Goal: Task Accomplishment & Management: Manage account settings

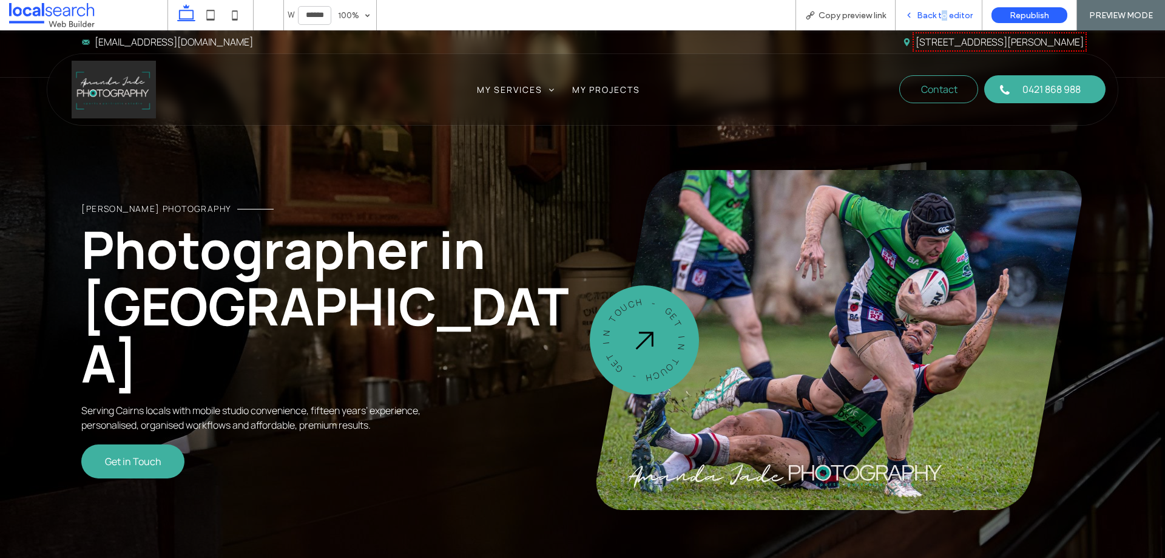
click at [946, 16] on span "Back to editor" at bounding box center [945, 15] width 56 height 10
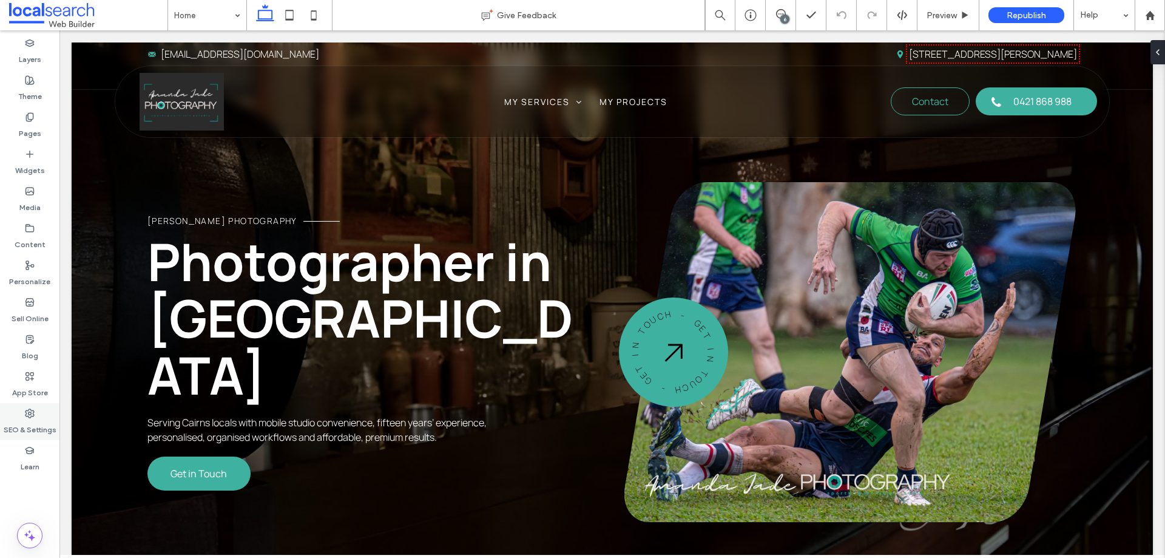
click at [19, 419] on label "SEO & Settings" at bounding box center [30, 426] width 53 height 17
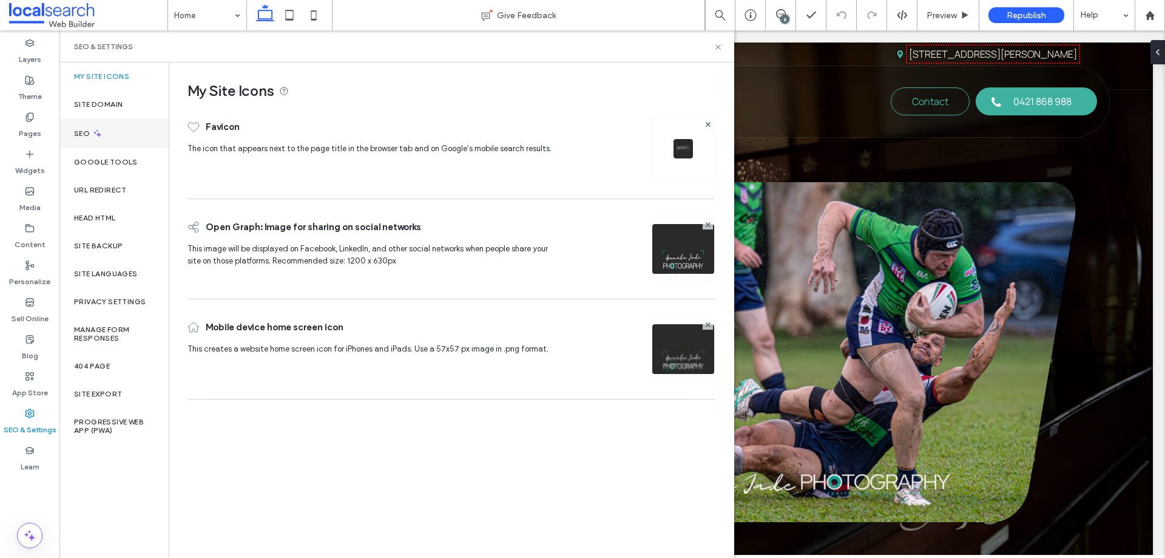
click at [109, 134] on div "SEO" at bounding box center [113, 133] width 109 height 30
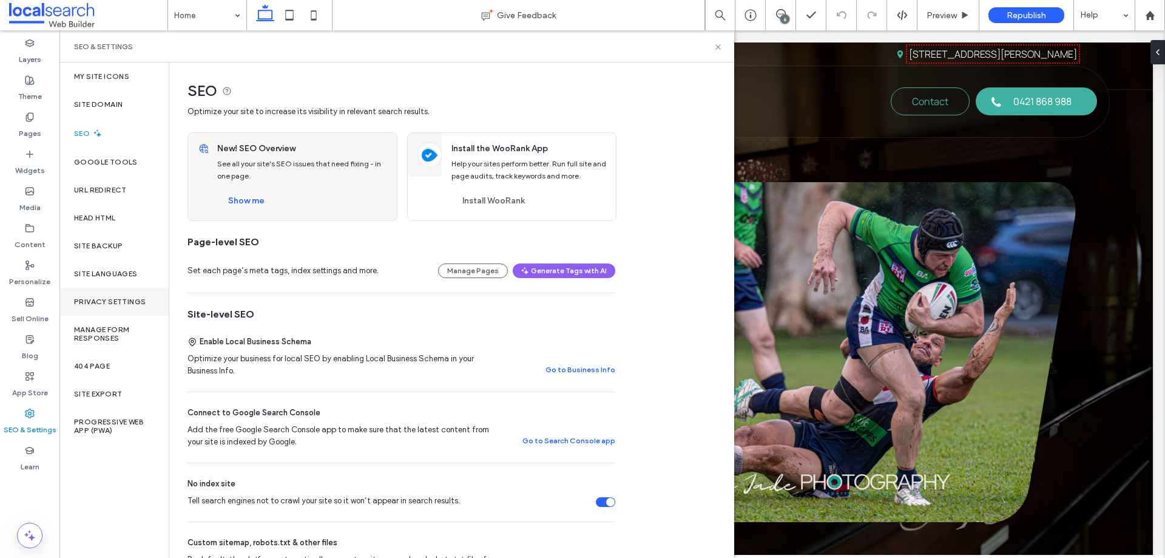
click at [112, 312] on div "Privacy Settings" at bounding box center [113, 302] width 109 height 28
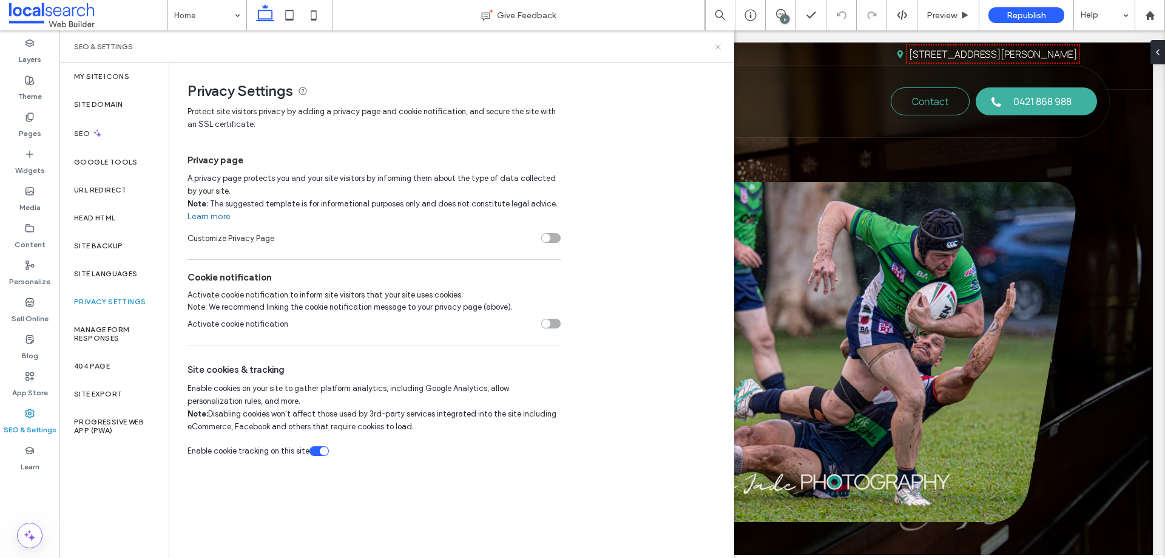
click at [716, 45] on icon at bounding box center [718, 46] width 9 height 9
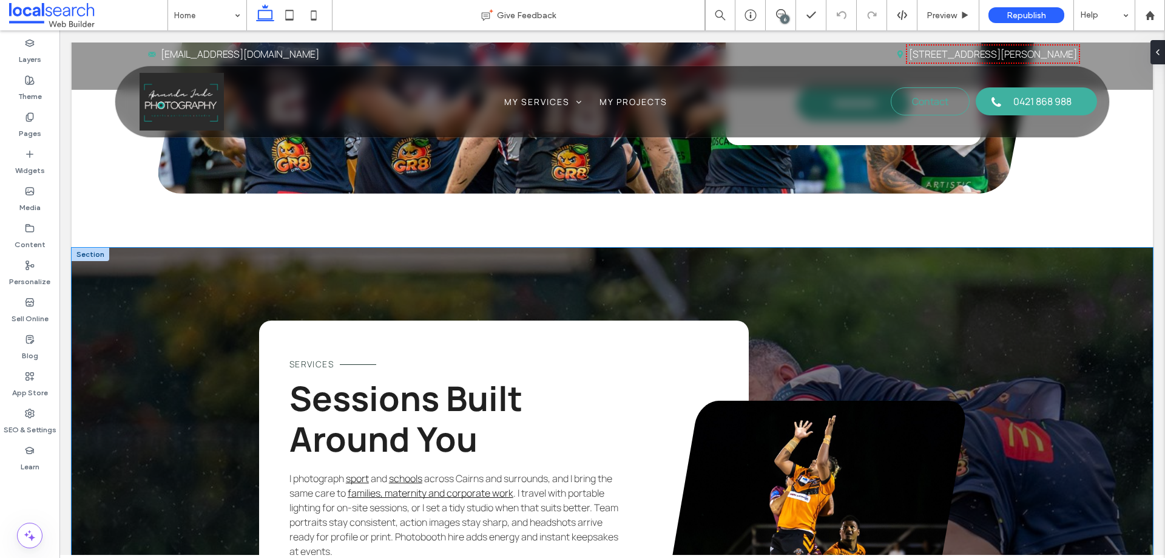
scroll to position [1628, 0]
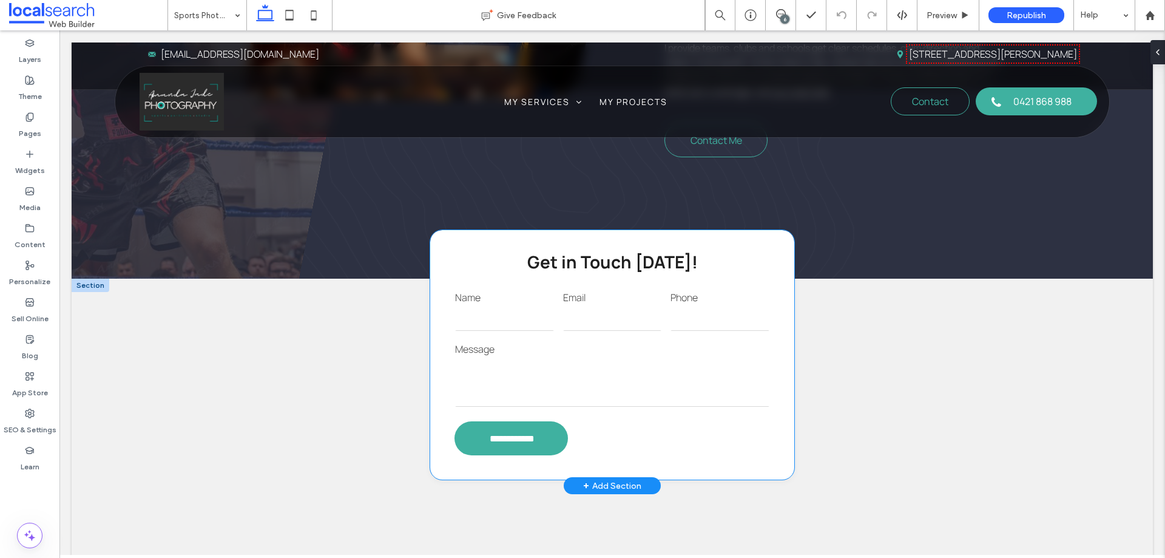
scroll to position [850, 0]
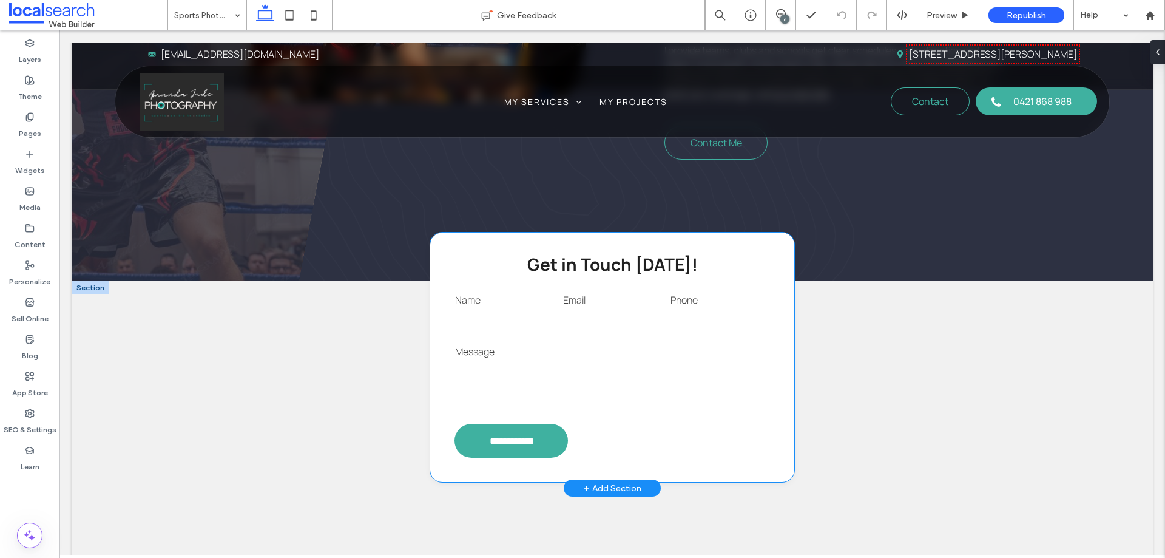
drag, startPoint x: 592, startPoint y: 285, endPoint x: 995, endPoint y: 313, distance: 403.4
click at [592, 309] on input "email" at bounding box center [612, 321] width 99 height 24
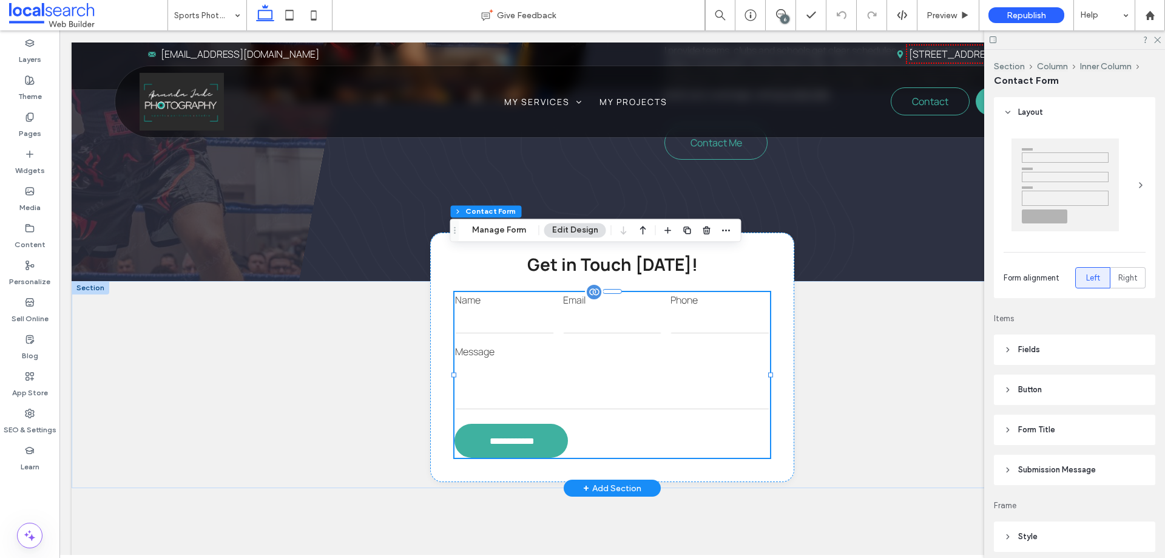
type input "*"
type input "***"
type input "*"
type input "***"
click at [502, 230] on button "Manage Form" at bounding box center [499, 230] width 70 height 15
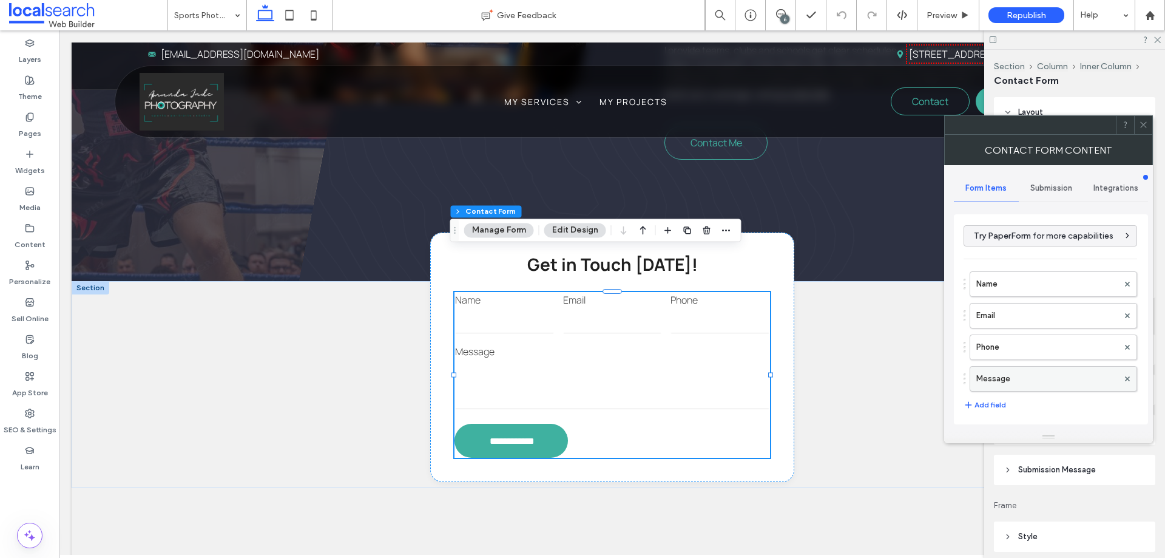
scroll to position [246, 0]
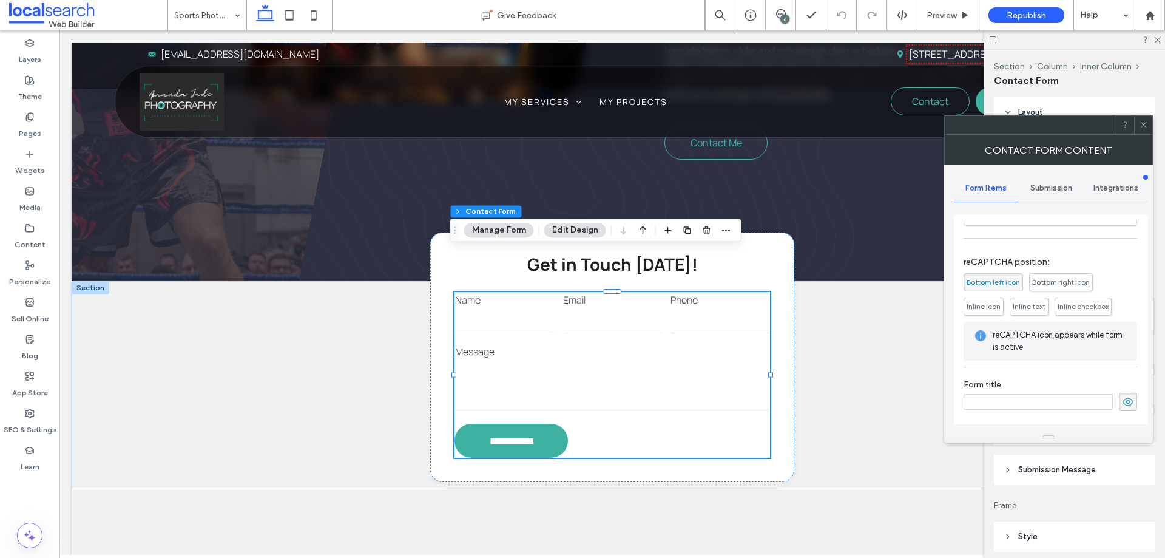
click at [1062, 186] on span "Submission" at bounding box center [1052, 188] width 42 height 10
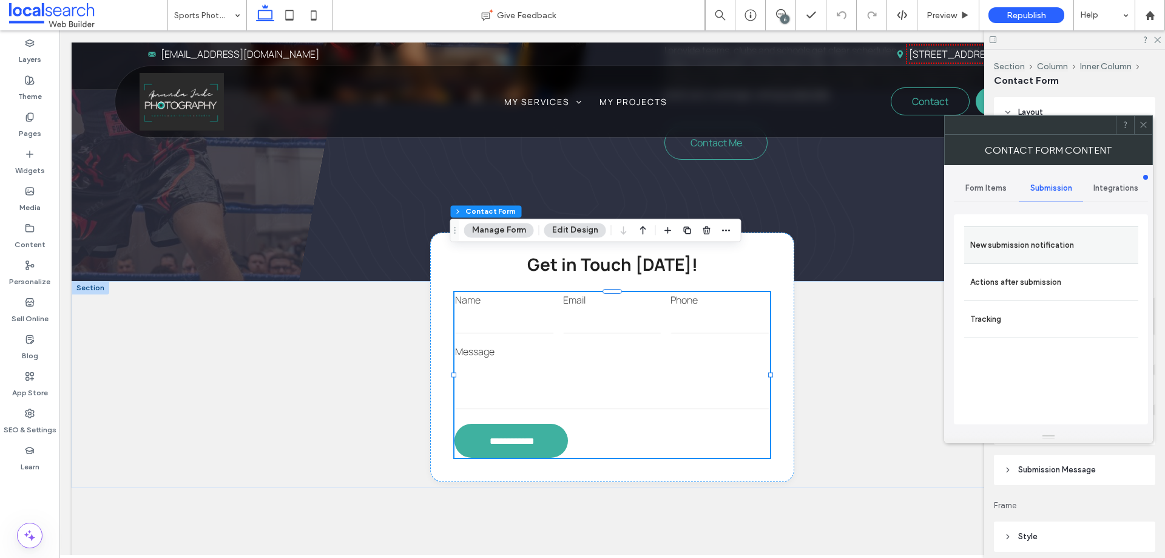
click at [1038, 238] on label "New submission notification" at bounding box center [1051, 245] width 162 height 24
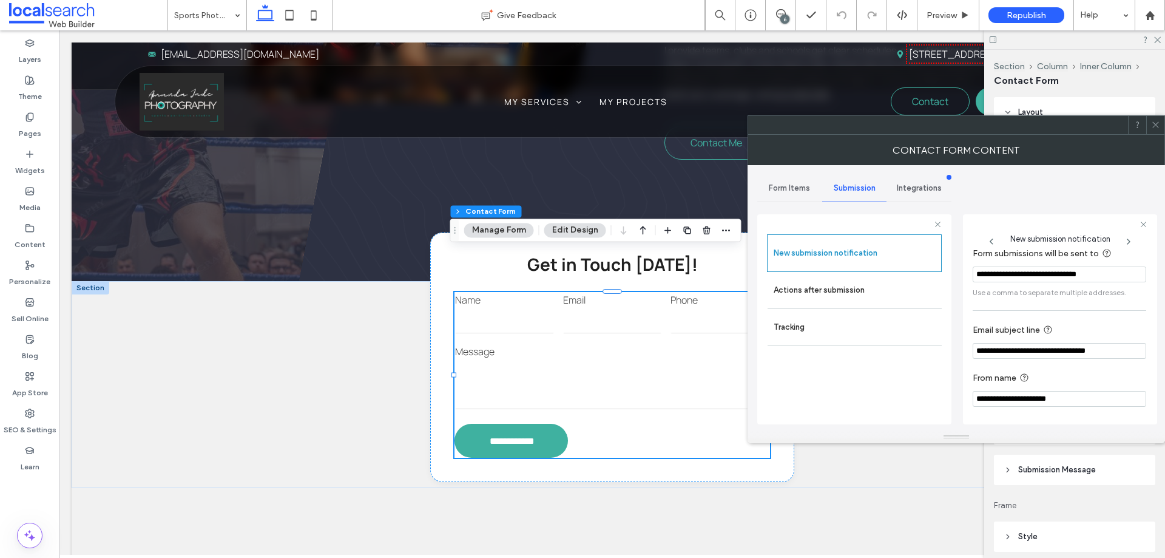
scroll to position [63, 0]
click at [839, 291] on label "Actions after submission" at bounding box center [855, 290] width 162 height 24
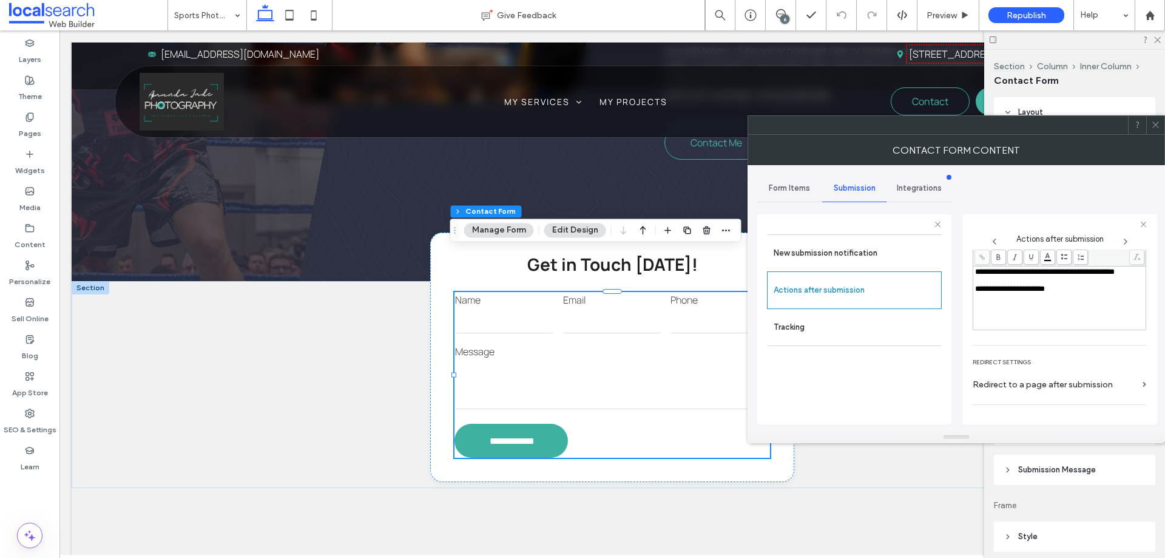
scroll to position [209, 0]
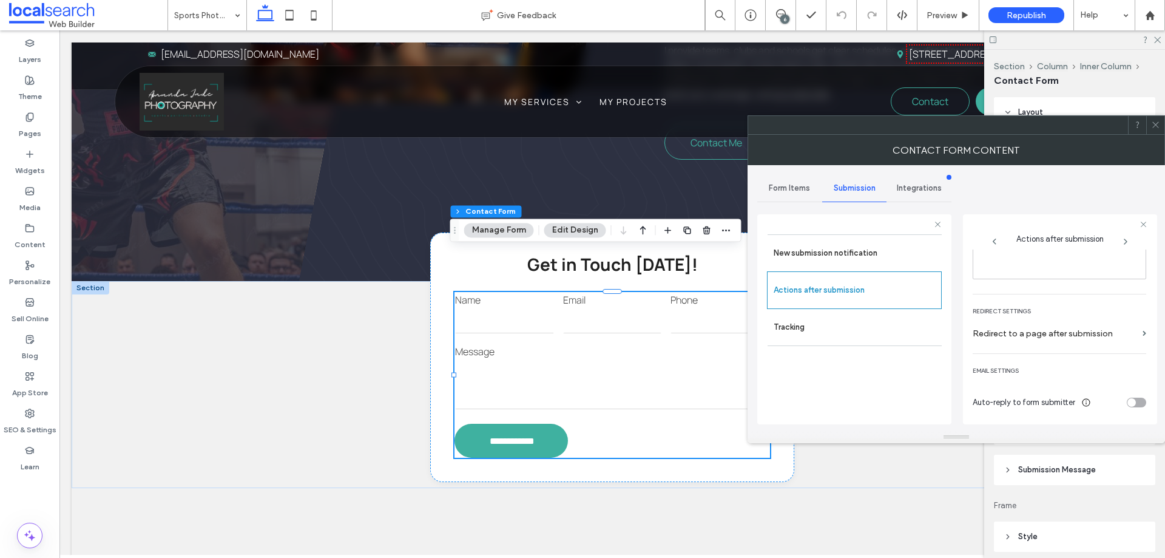
click at [1154, 123] on icon at bounding box center [1155, 124] width 9 height 9
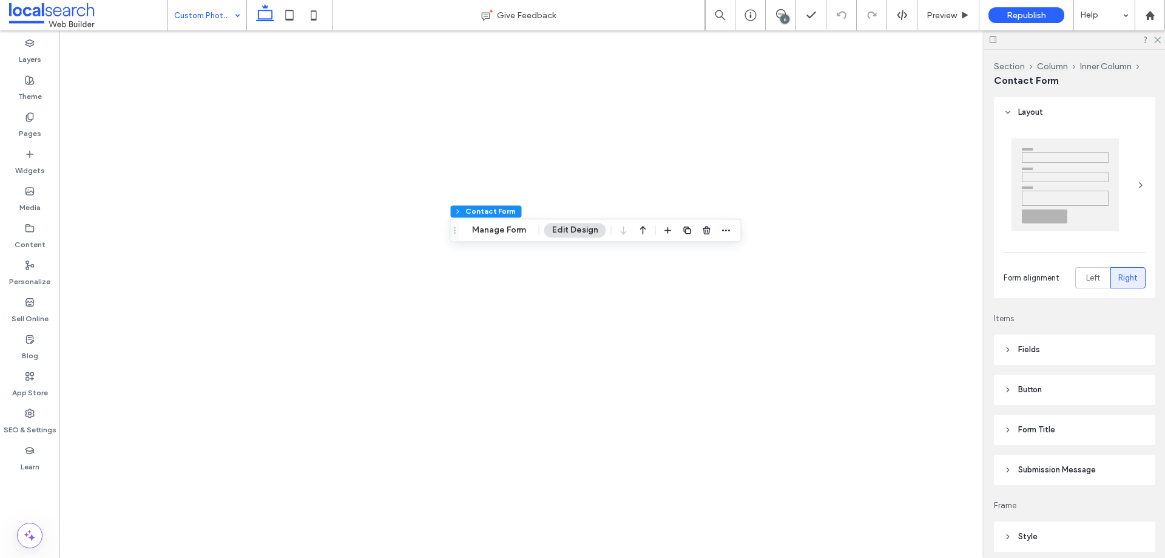
type input "*"
type input "***"
type input "*"
type input "***"
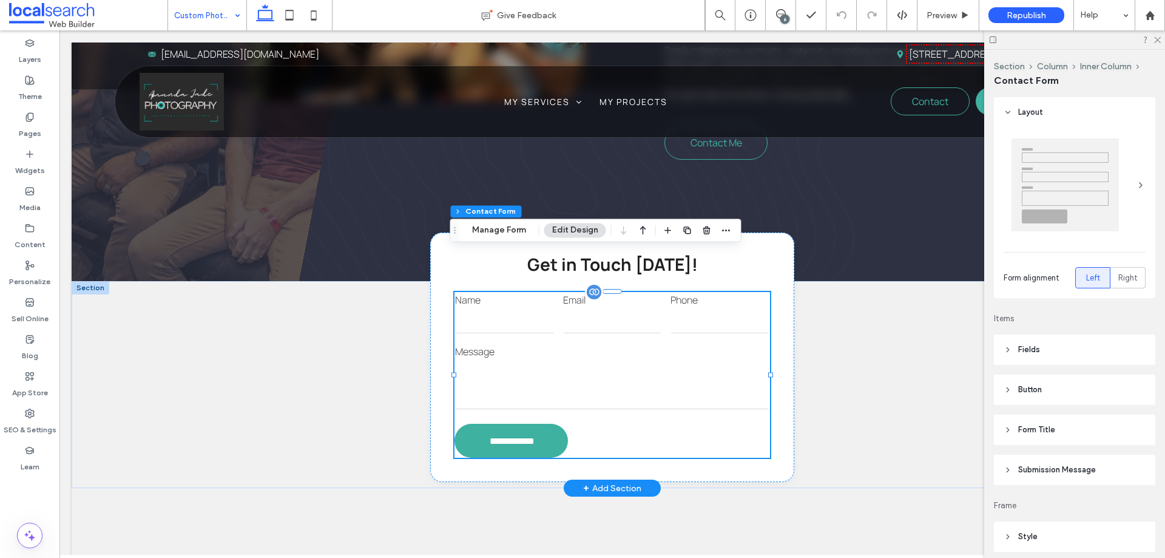
scroll to position [850, 0]
click at [512, 234] on button "Manage Form" at bounding box center [499, 230] width 70 height 15
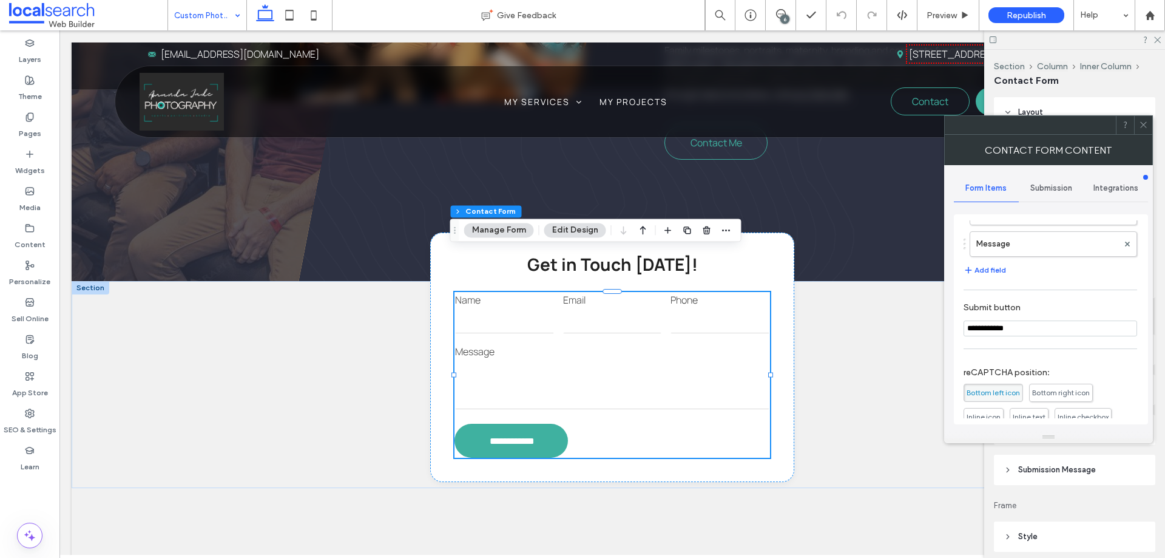
scroll to position [246, 0]
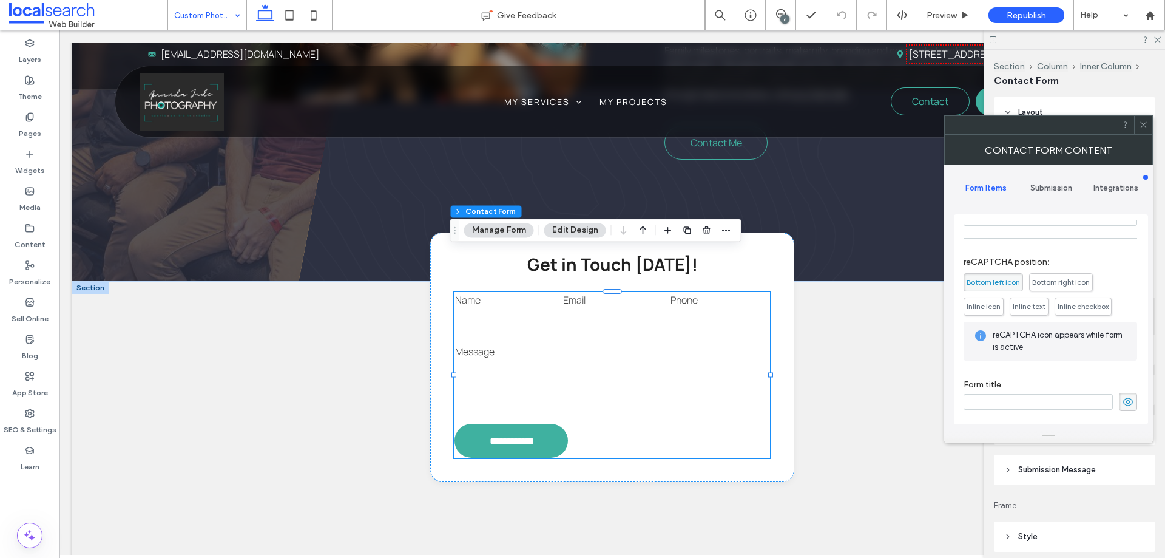
click at [1063, 186] on span "Submission" at bounding box center [1052, 188] width 42 height 10
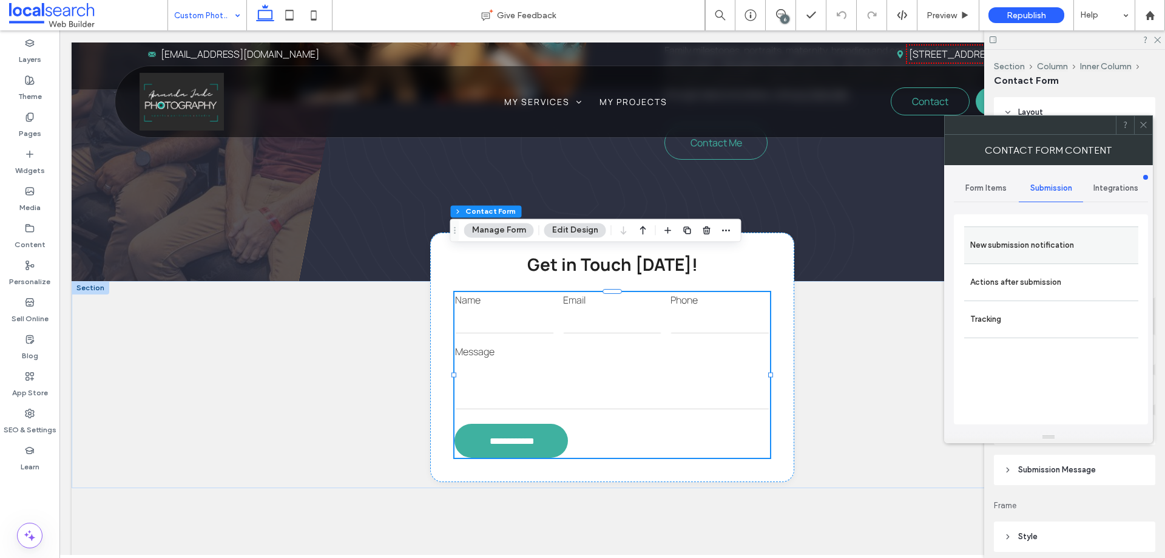
click at [1045, 233] on label "New submission notification" at bounding box center [1051, 245] width 162 height 24
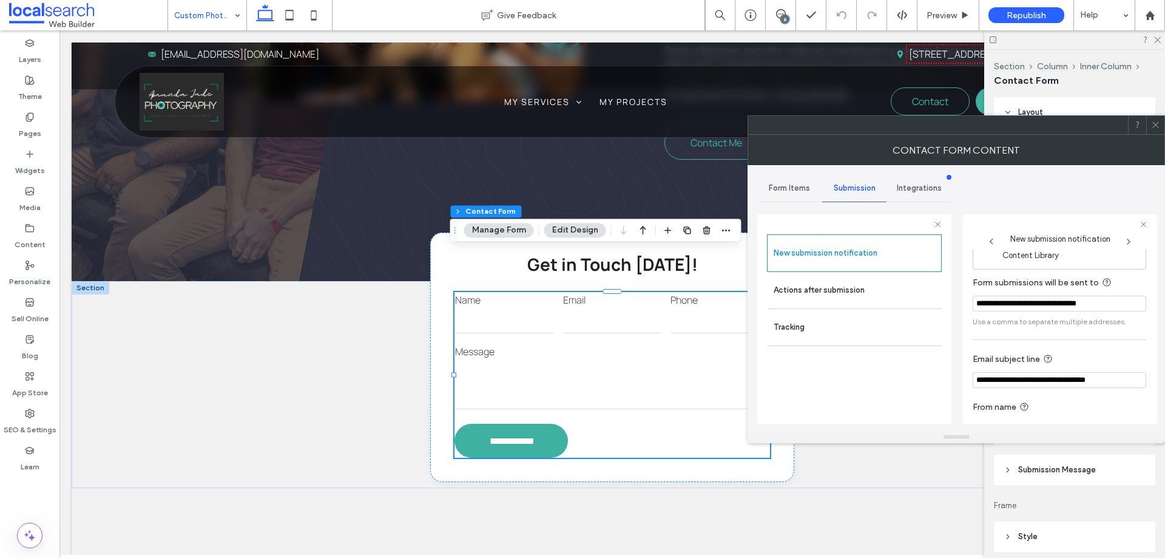
scroll to position [63, 0]
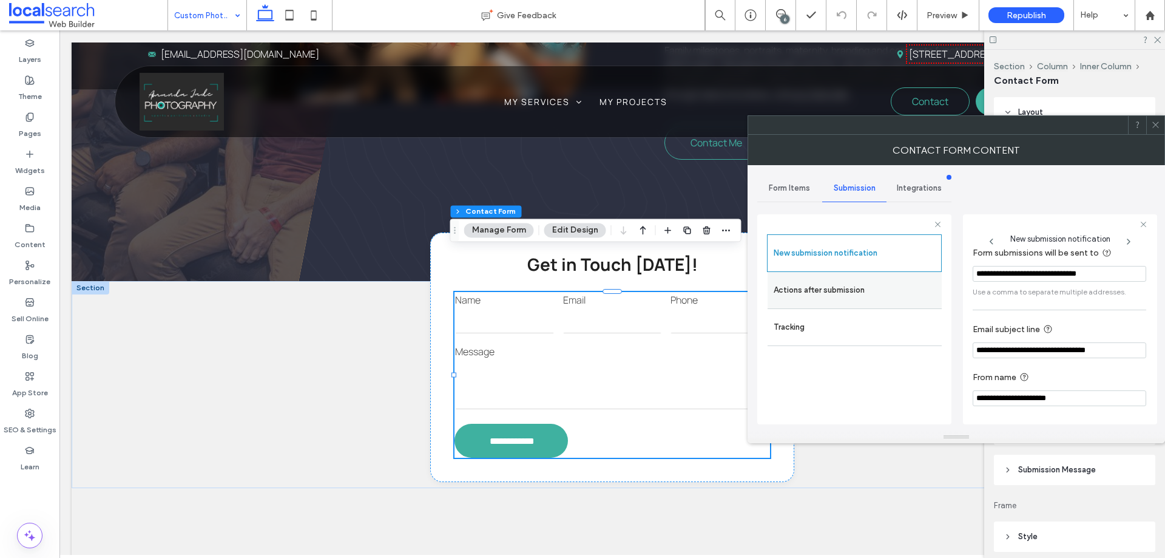
click at [848, 290] on label "Actions after submission" at bounding box center [855, 290] width 162 height 24
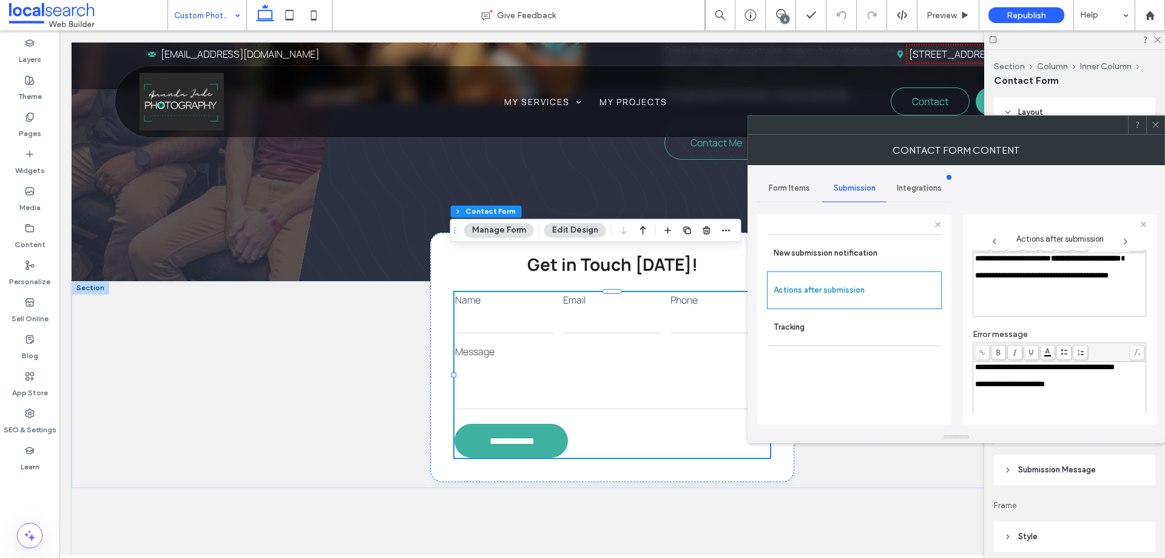
scroll to position [209, 0]
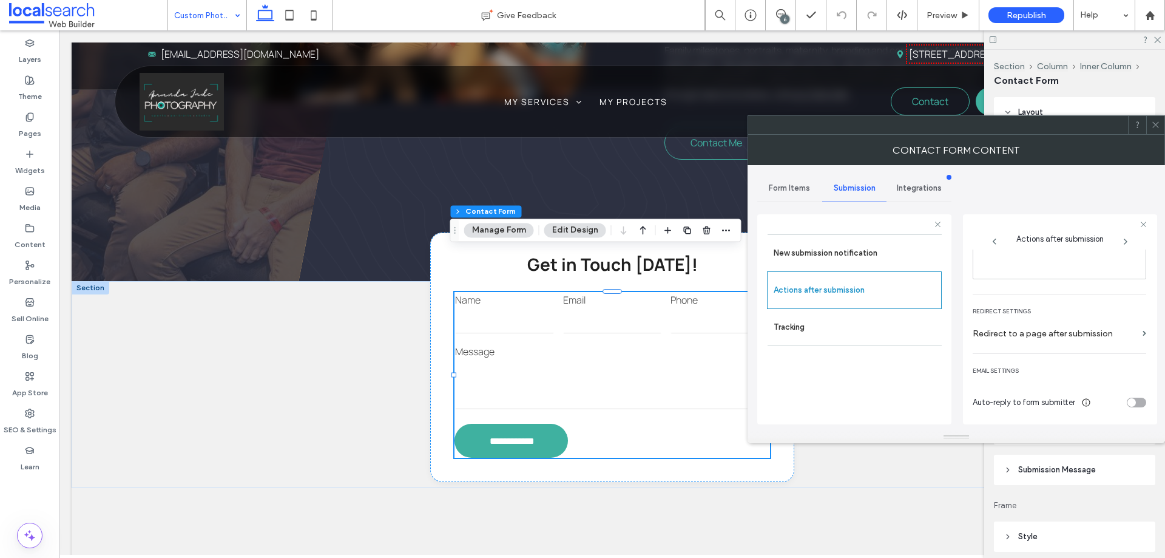
click at [1159, 125] on icon at bounding box center [1155, 124] width 9 height 9
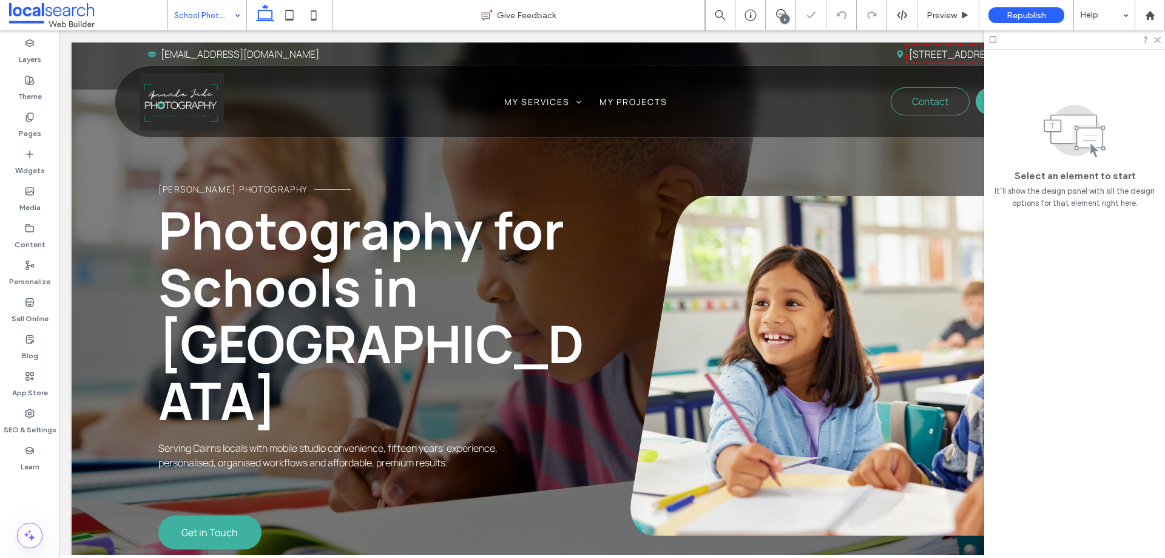
scroll to position [789, 0]
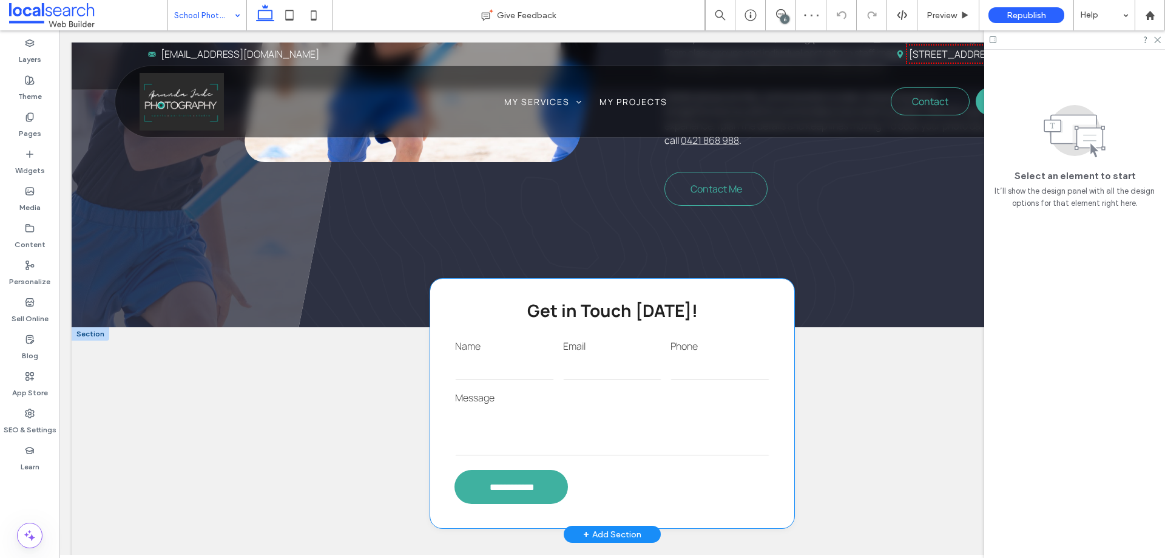
click at [608, 355] on input "email" at bounding box center [612, 367] width 99 height 24
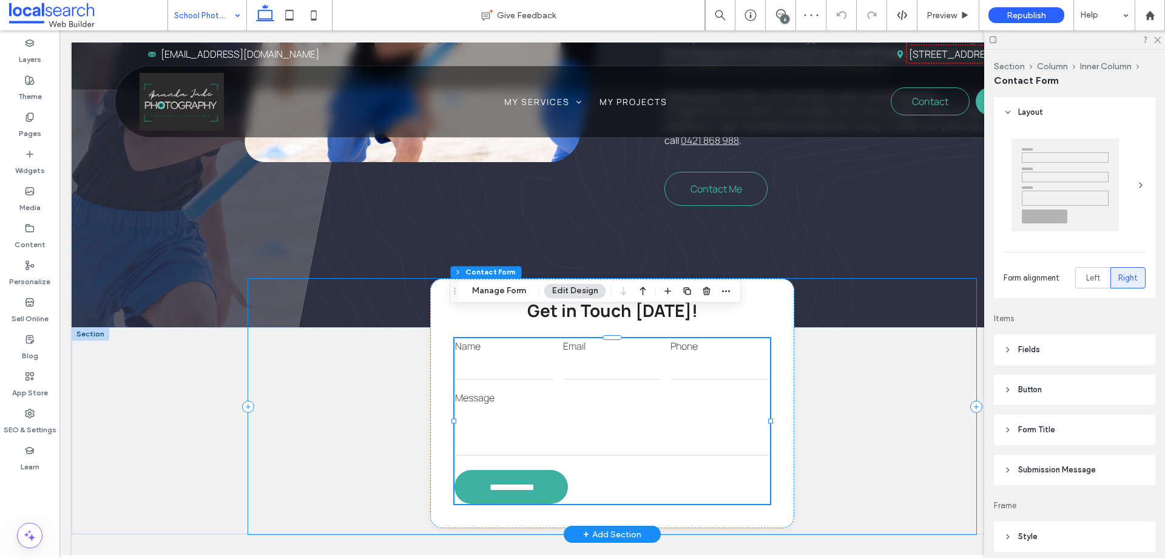
type input "*"
type input "***"
type input "*"
type input "***"
click at [487, 289] on button "Manage Form" at bounding box center [499, 290] width 70 height 15
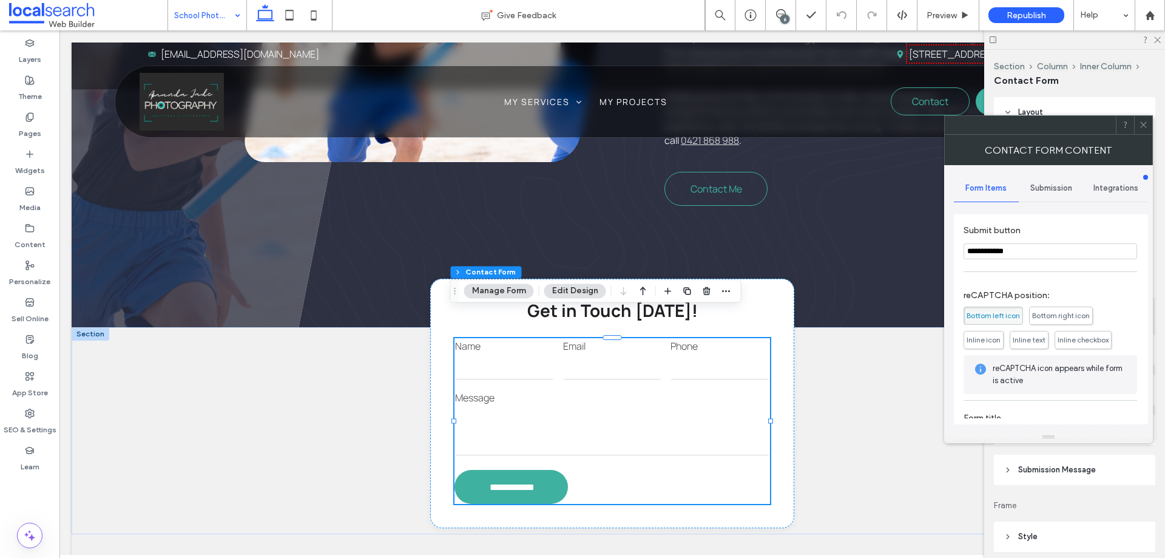
scroll to position [246, 0]
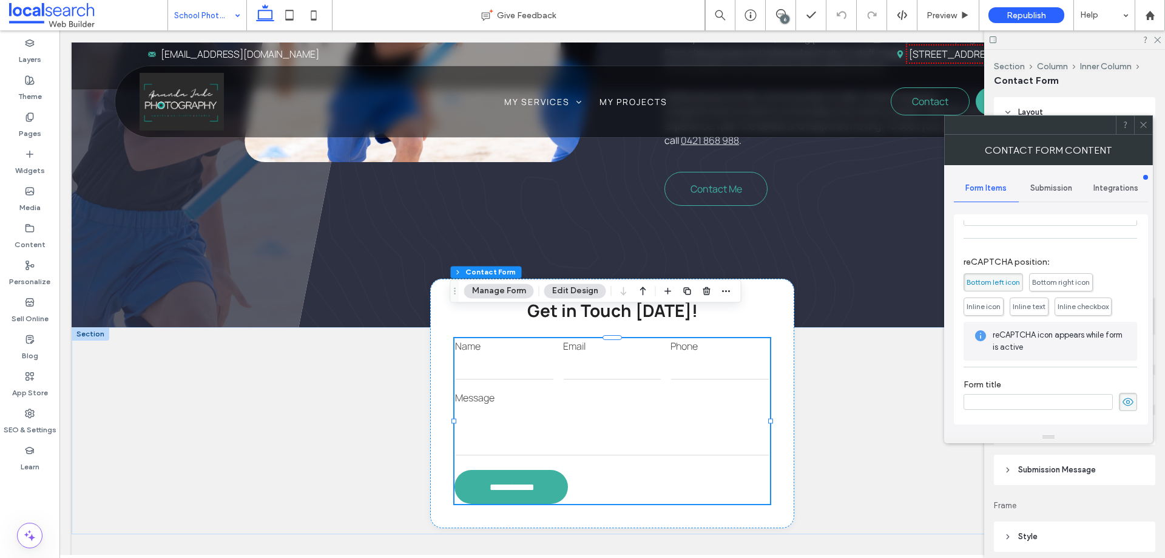
click at [1045, 195] on div "Submission" at bounding box center [1051, 188] width 65 height 27
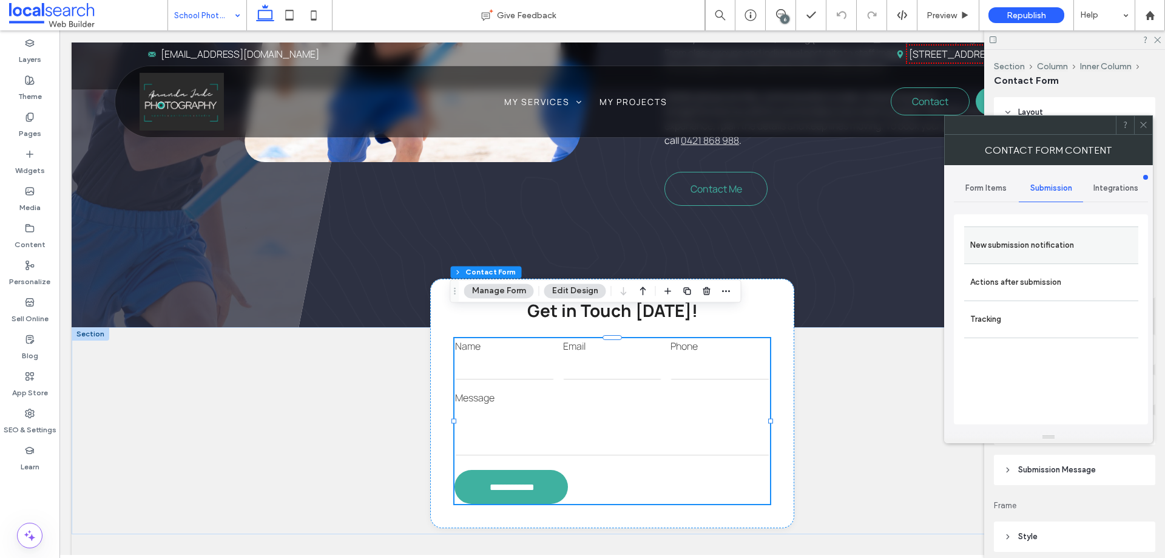
click at [1046, 242] on label "New submission notification" at bounding box center [1051, 245] width 162 height 24
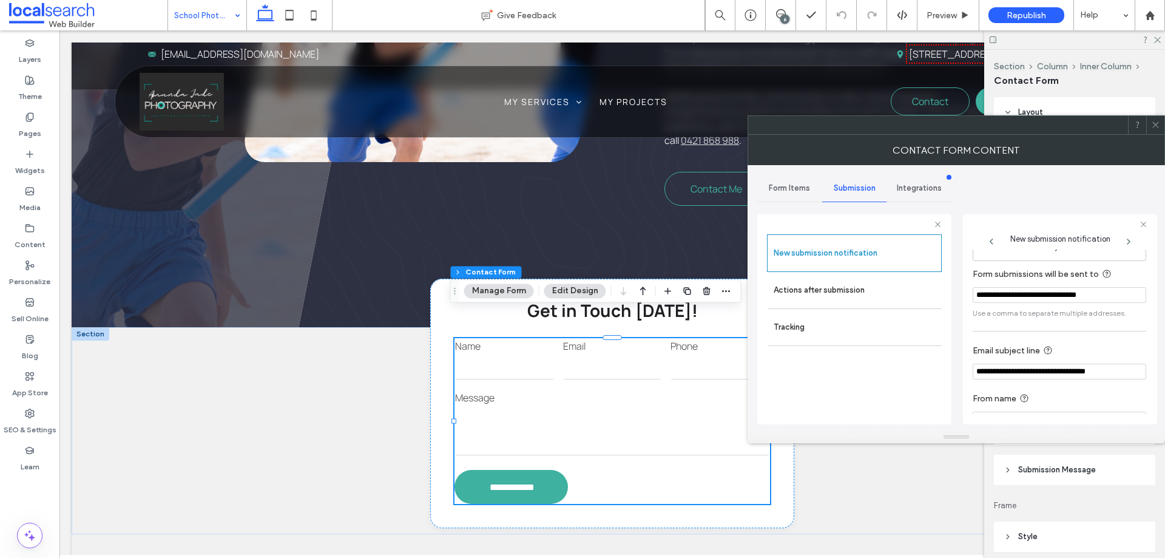
scroll to position [63, 0]
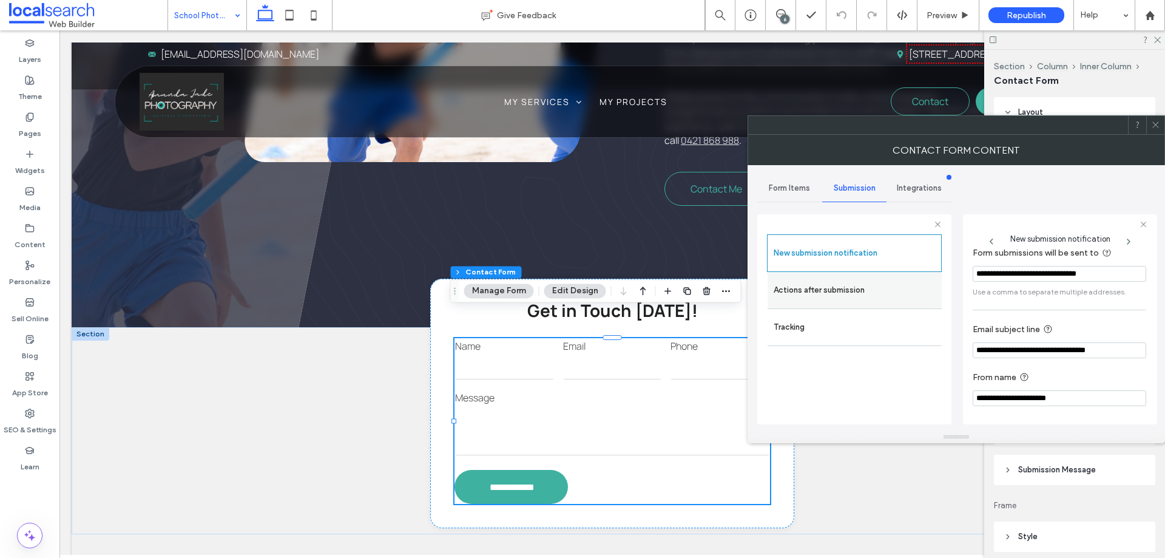
drag, startPoint x: 780, startPoint y: 293, endPoint x: 952, endPoint y: 297, distance: 171.2
click at [782, 292] on label "Actions after submission" at bounding box center [855, 290] width 162 height 24
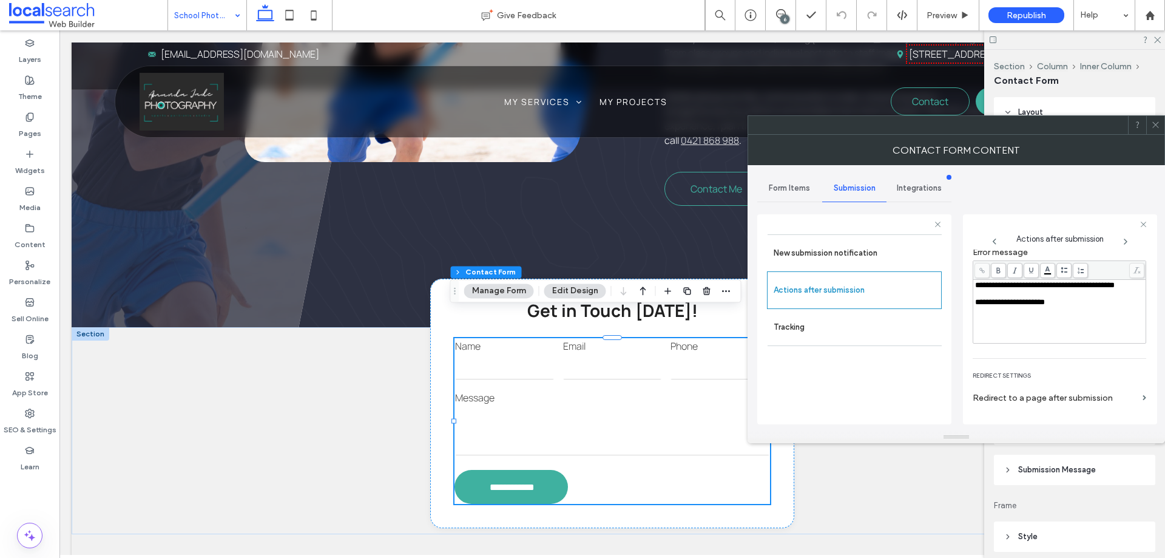
scroll to position [209, 0]
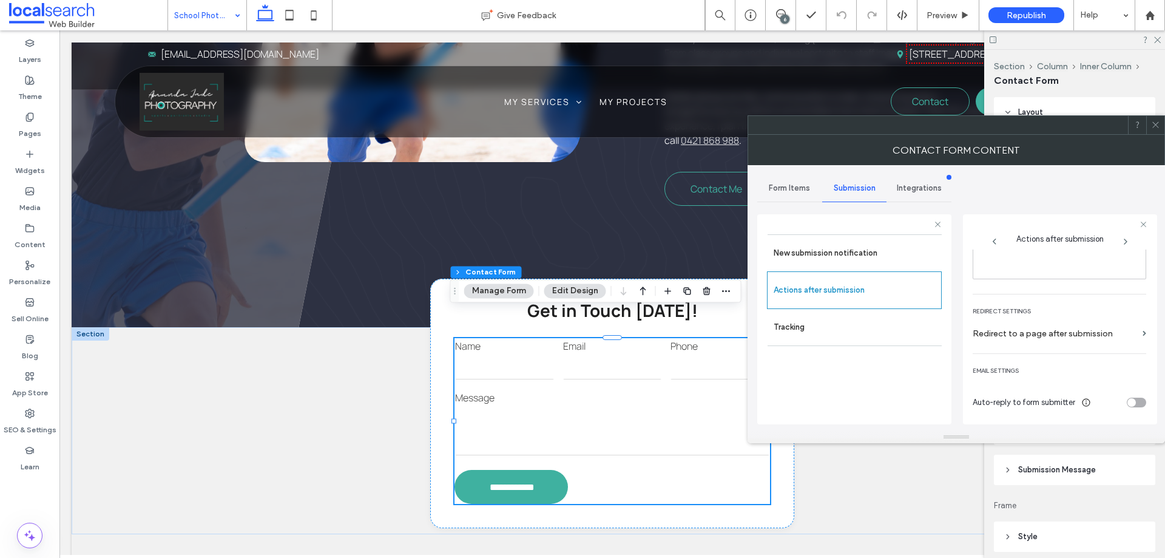
click at [1160, 123] on icon at bounding box center [1155, 124] width 9 height 9
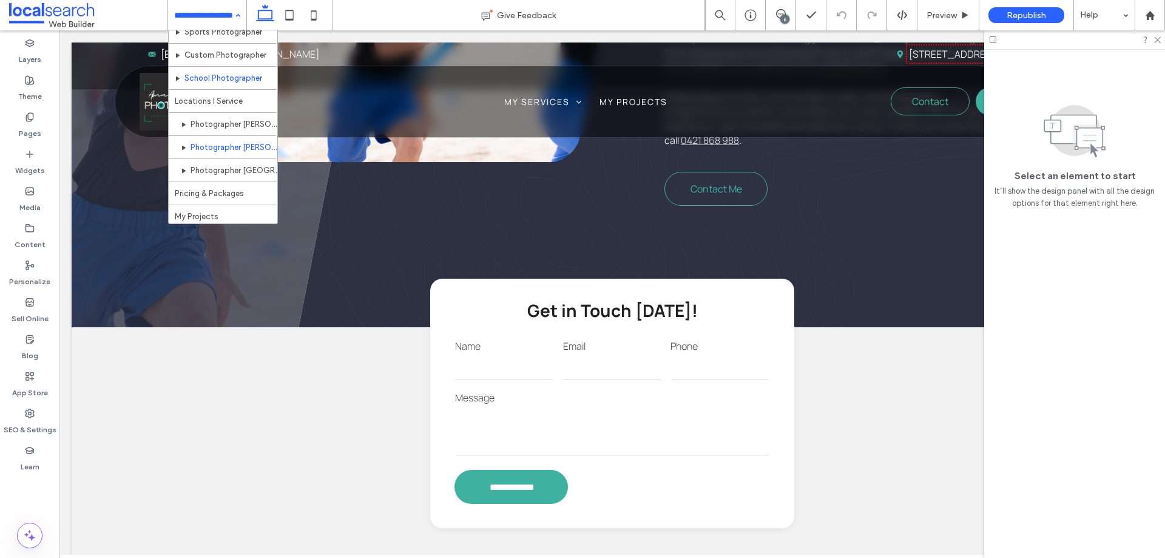
scroll to position [82, 0]
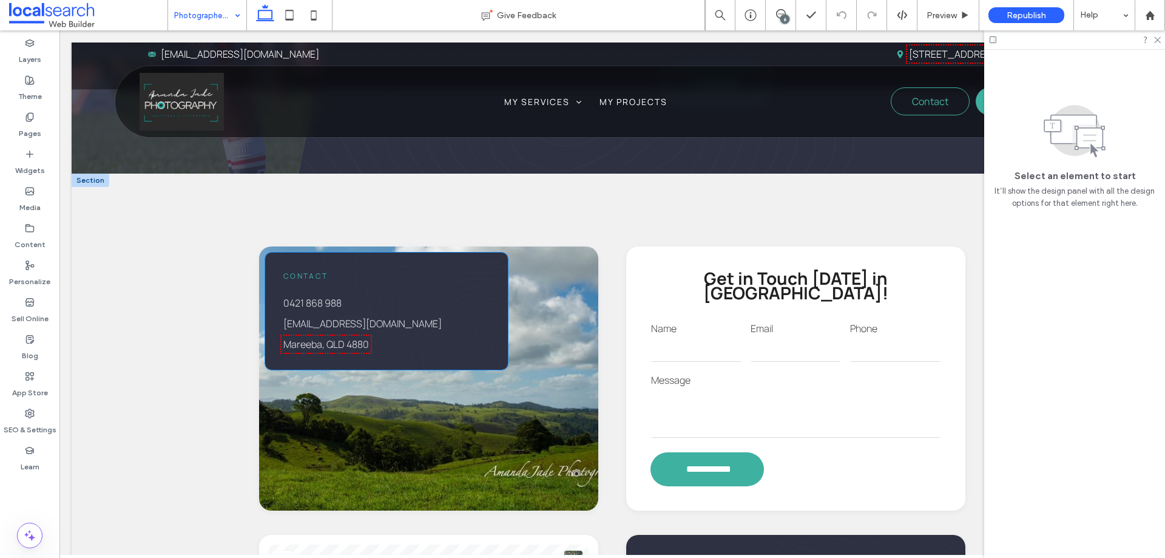
scroll to position [967, 0]
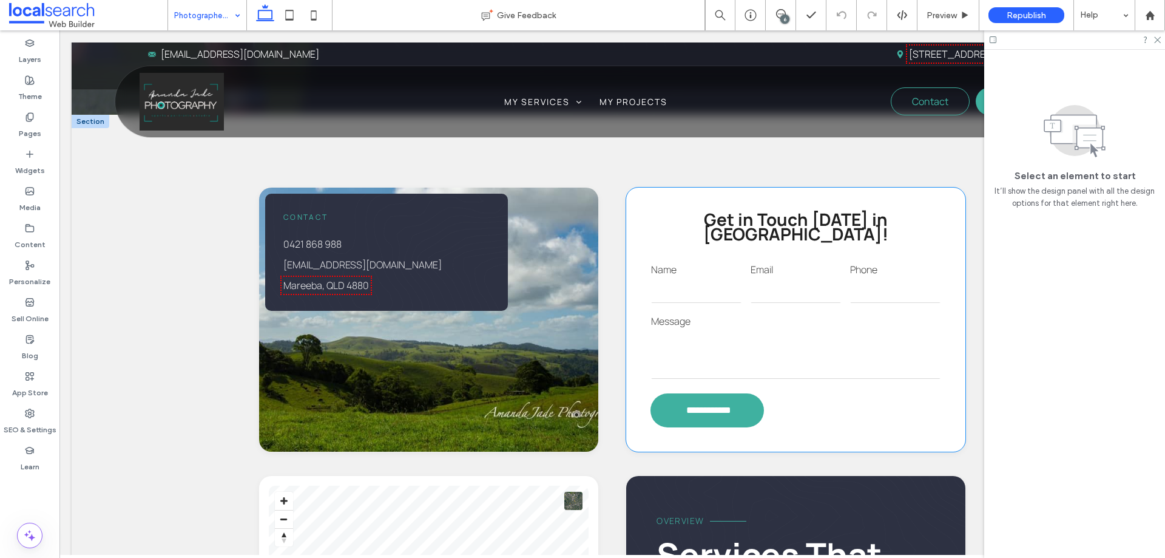
click at [792, 283] on input "email" at bounding box center [796, 291] width 90 height 24
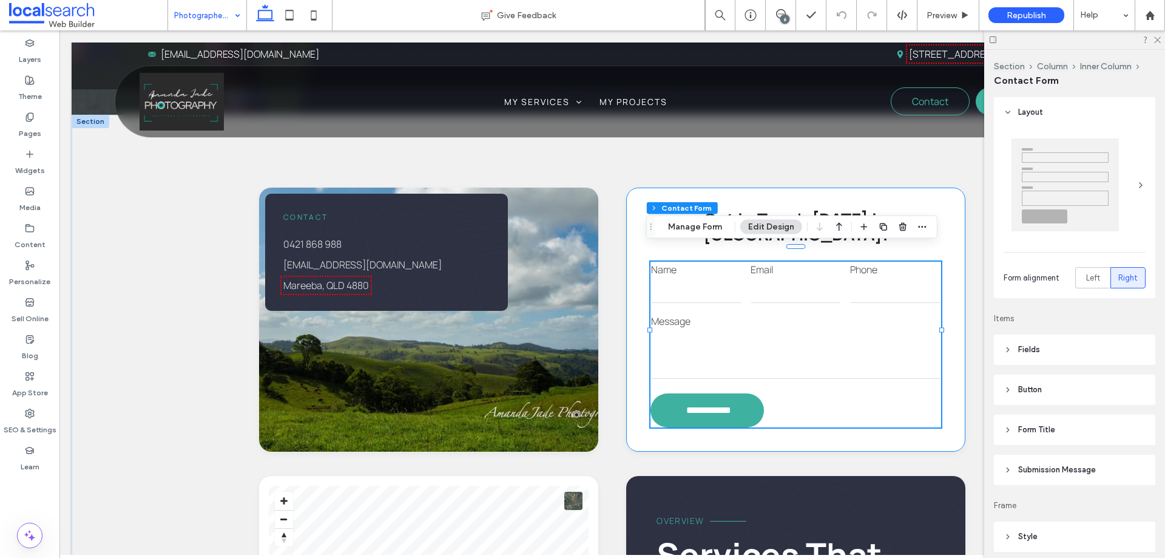
type input "*"
type input "***"
type input "*"
type input "***"
click at [695, 232] on button "Manage Form" at bounding box center [695, 227] width 70 height 15
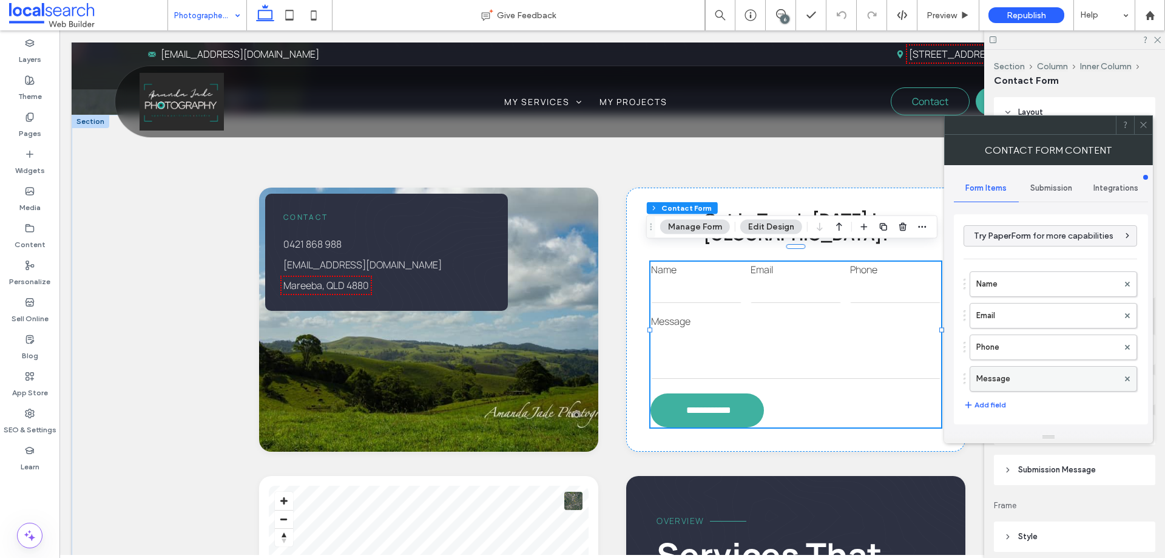
scroll to position [246, 0]
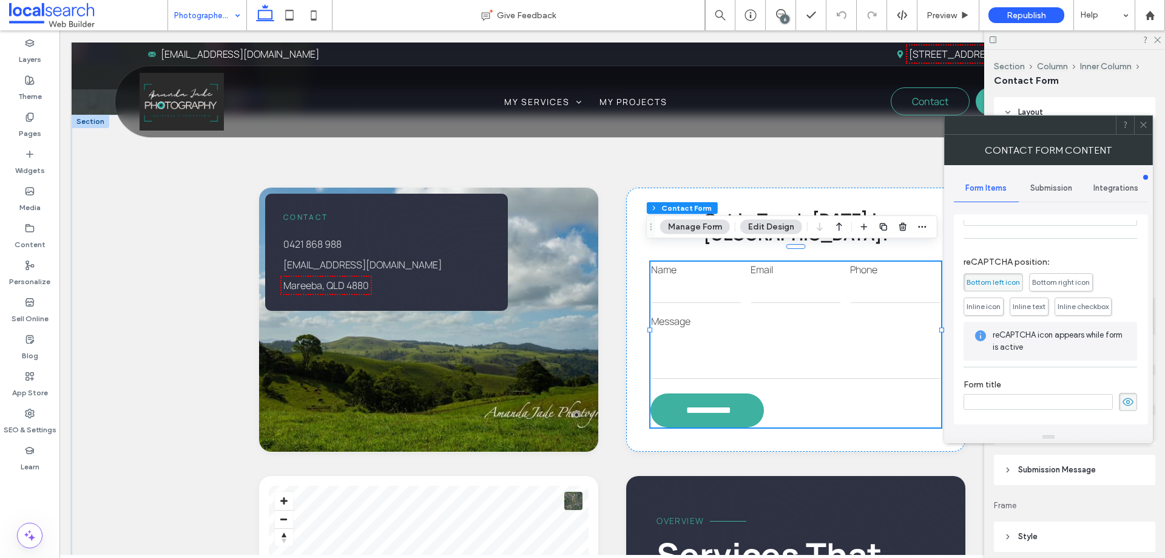
click at [1049, 189] on span "Submission" at bounding box center [1052, 188] width 42 height 10
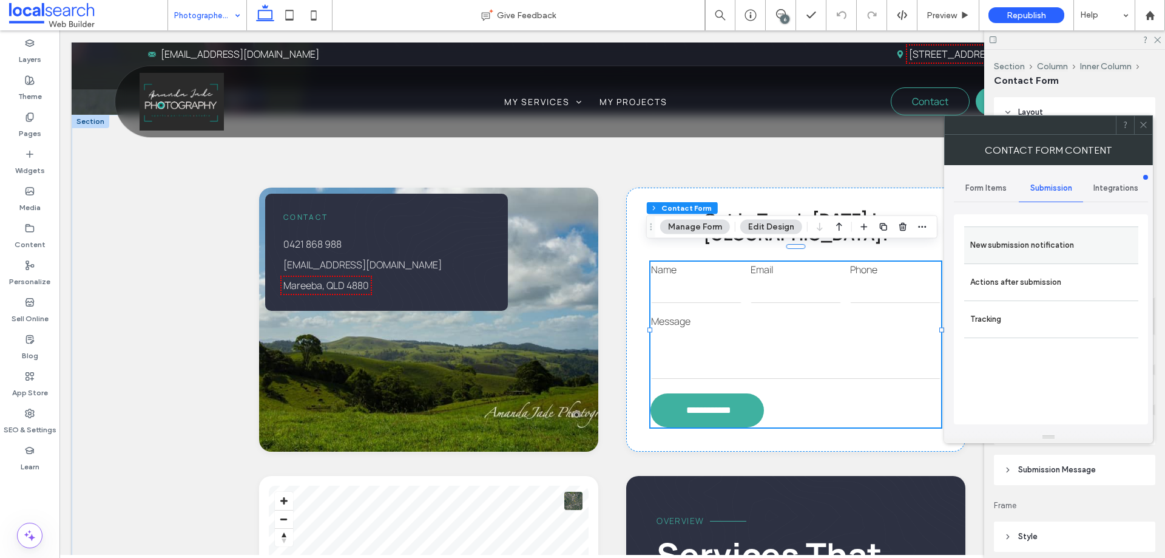
click at [1031, 245] on label "New submission notification" at bounding box center [1051, 245] width 162 height 24
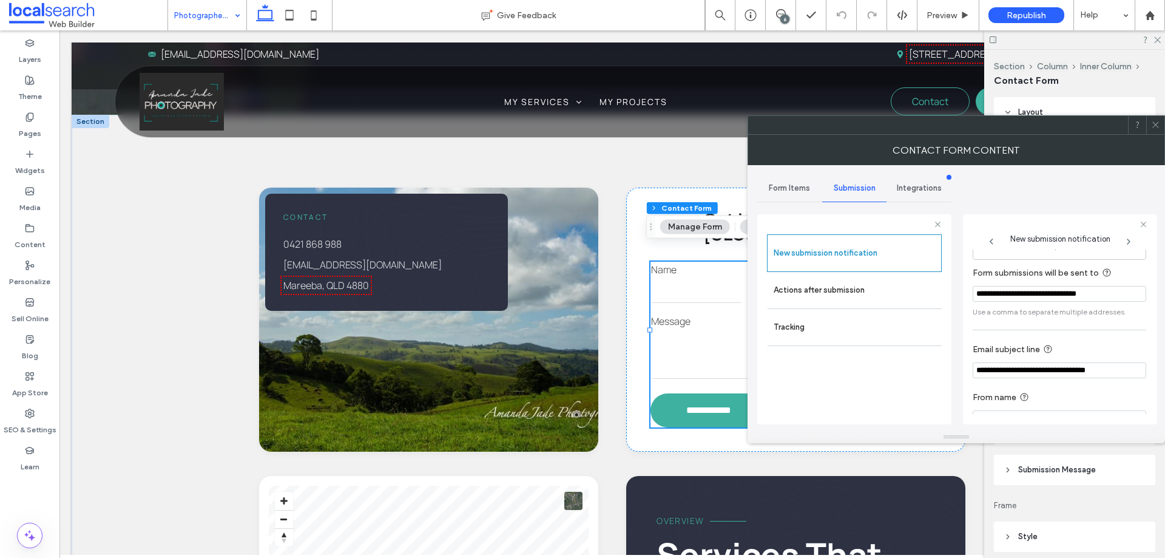
scroll to position [63, 0]
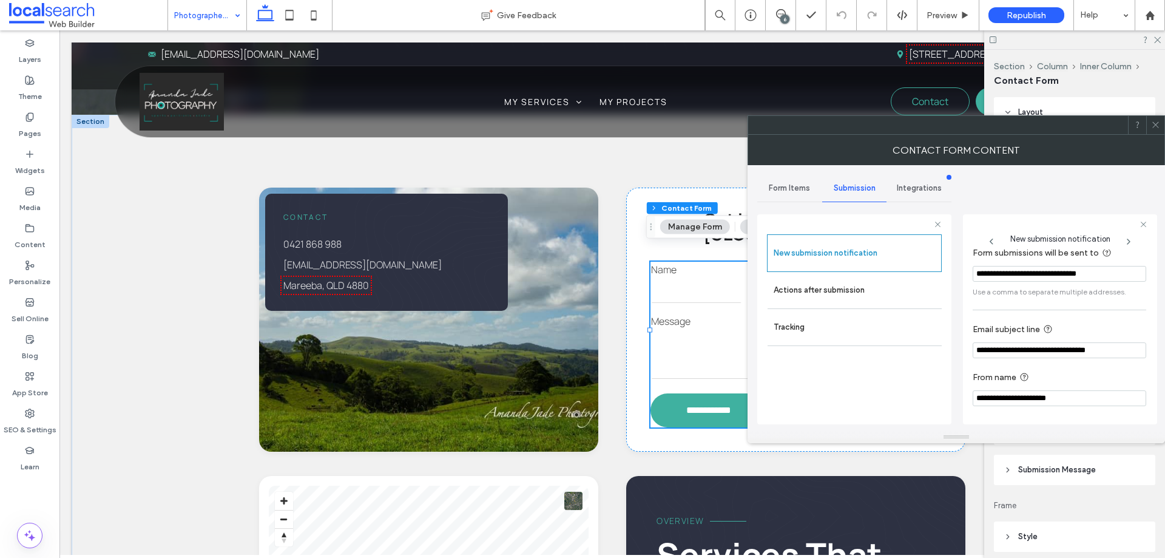
drag, startPoint x: 1019, startPoint y: 359, endPoint x: 859, endPoint y: 391, distance: 162.9
click at [862, 396] on div "New submission notification Actions after submission Tracking" at bounding box center [854, 326] width 175 height 184
click at [835, 288] on label "Actions after submission" at bounding box center [855, 290] width 162 height 24
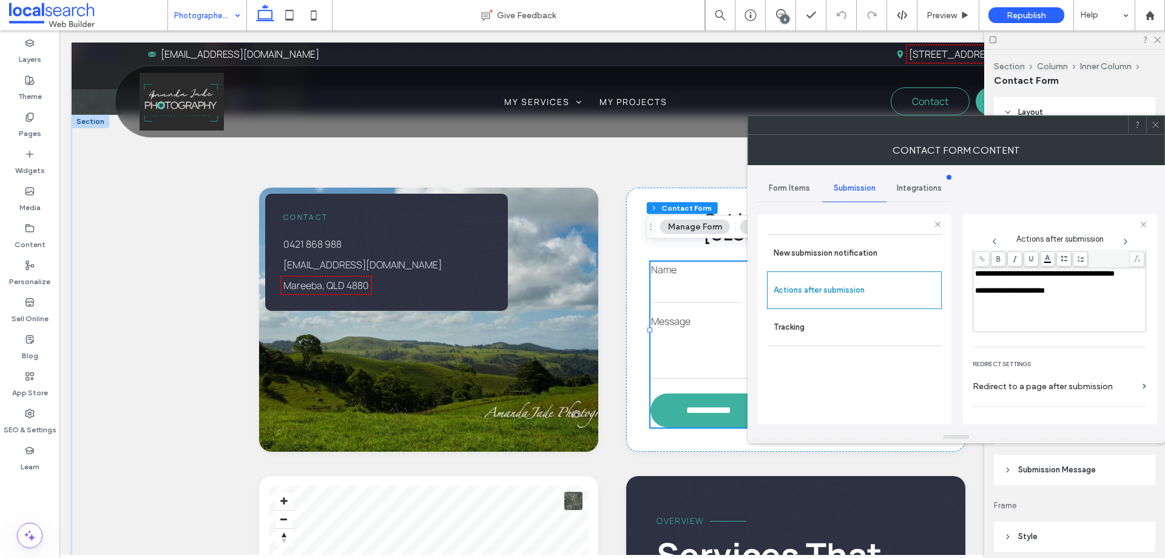
scroll to position [209, 0]
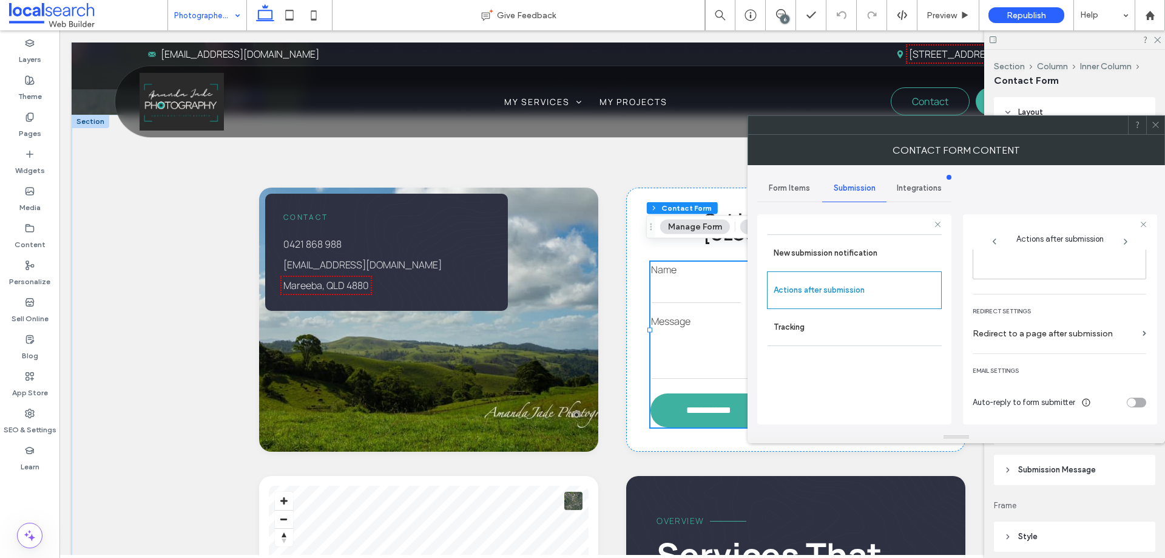
click at [1154, 121] on icon at bounding box center [1155, 124] width 9 height 9
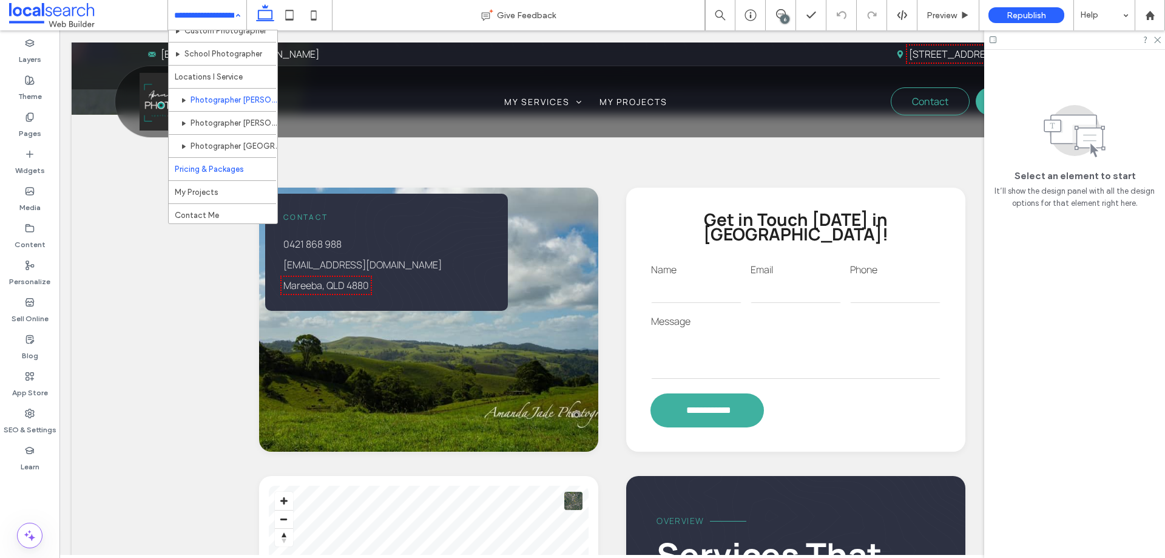
scroll to position [82, 0]
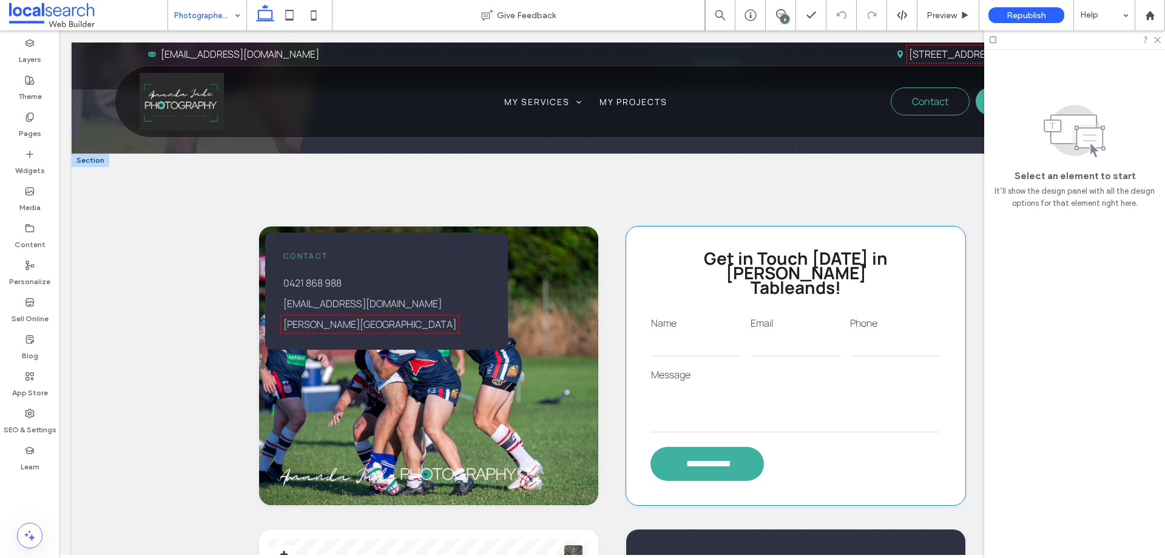
scroll to position [910, 0]
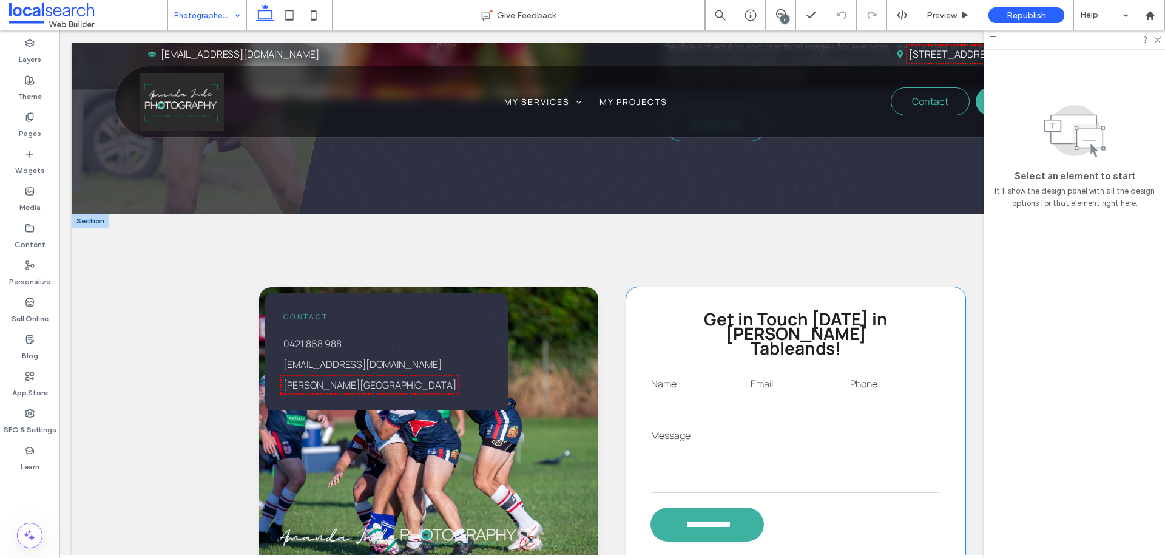
click at [797, 393] on input "email" at bounding box center [796, 405] width 90 height 24
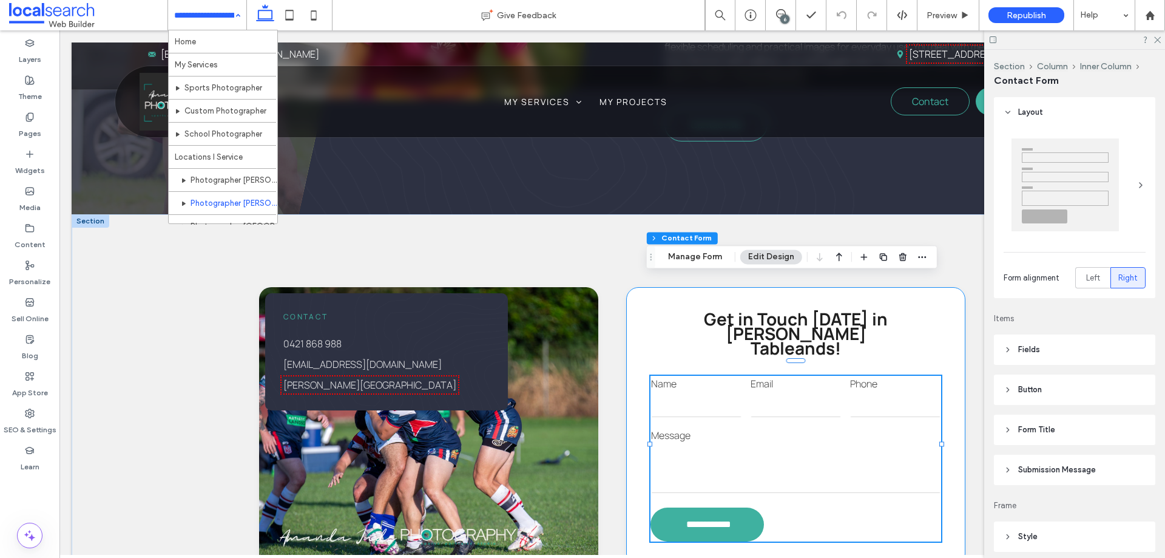
type input "*"
type input "***"
type input "*"
type input "***"
drag, startPoint x: 685, startPoint y: 254, endPoint x: 682, endPoint y: 260, distance: 6.2
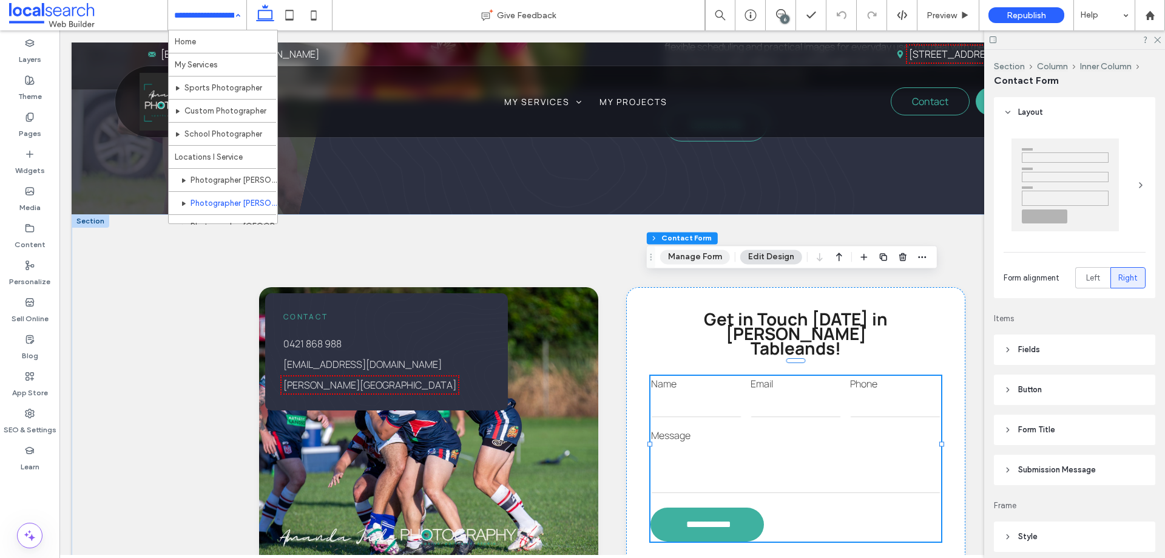
click at [685, 254] on button "Manage Form" at bounding box center [695, 256] width 70 height 15
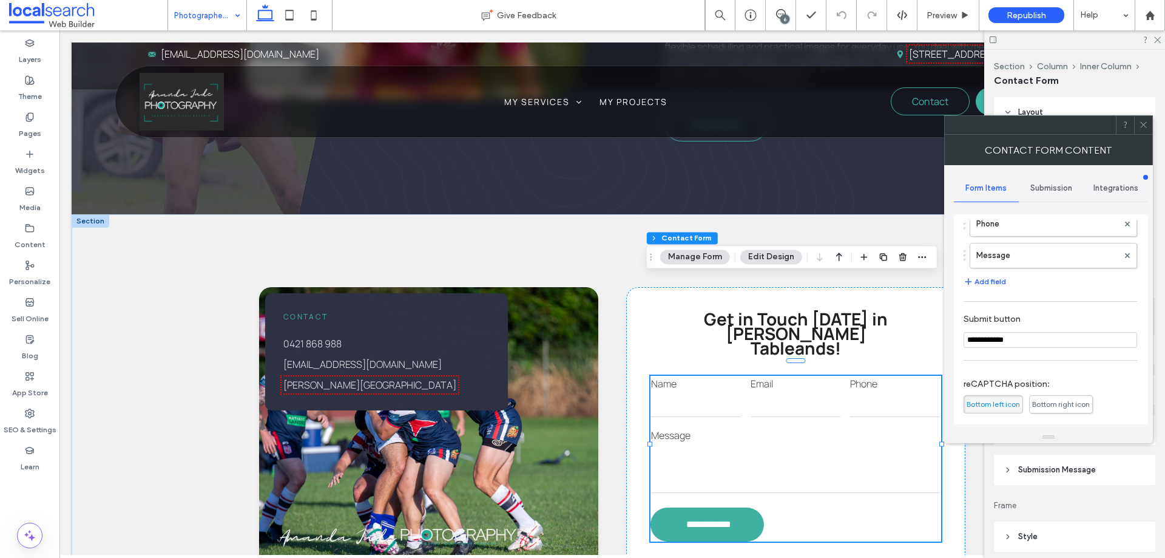
scroll to position [246, 0]
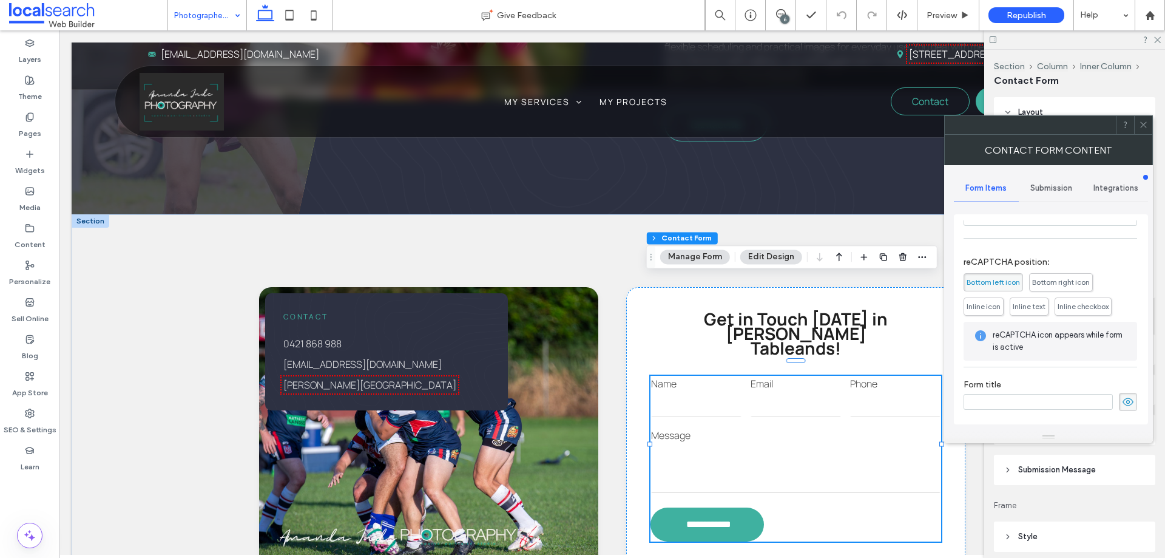
drag, startPoint x: 1044, startPoint y: 183, endPoint x: 1047, endPoint y: 203, distance: 19.7
click at [1045, 183] on span "Submission" at bounding box center [1052, 188] width 42 height 10
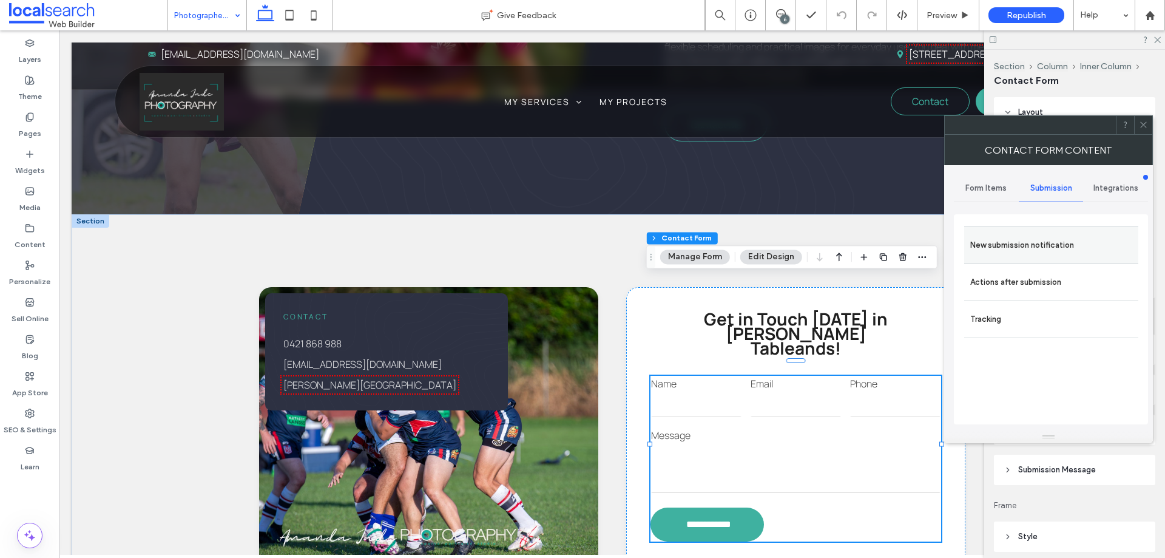
click at [1043, 242] on label "New submission notification" at bounding box center [1051, 245] width 162 height 24
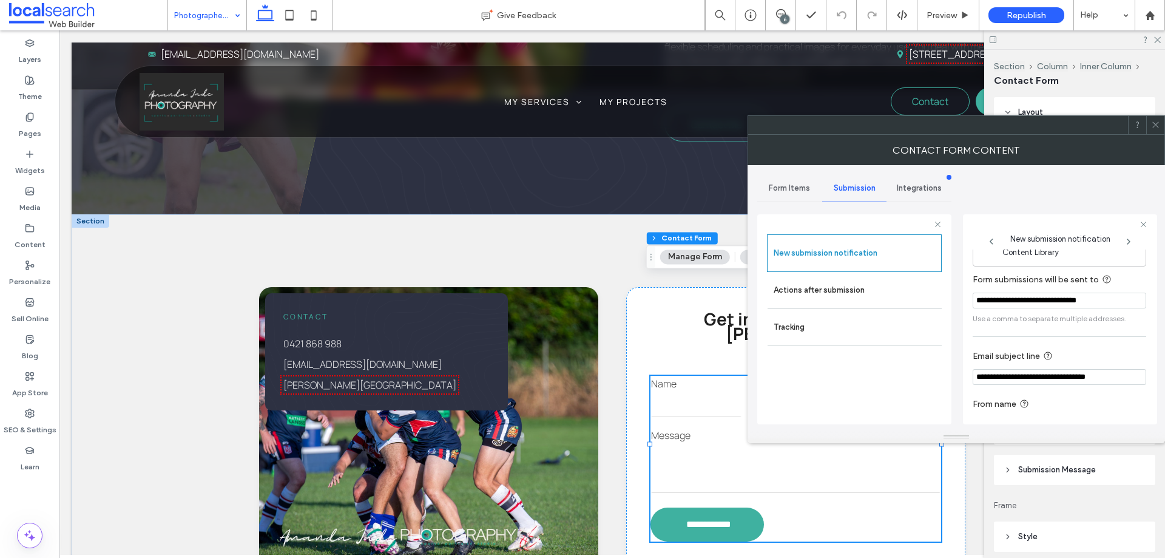
scroll to position [63, 0]
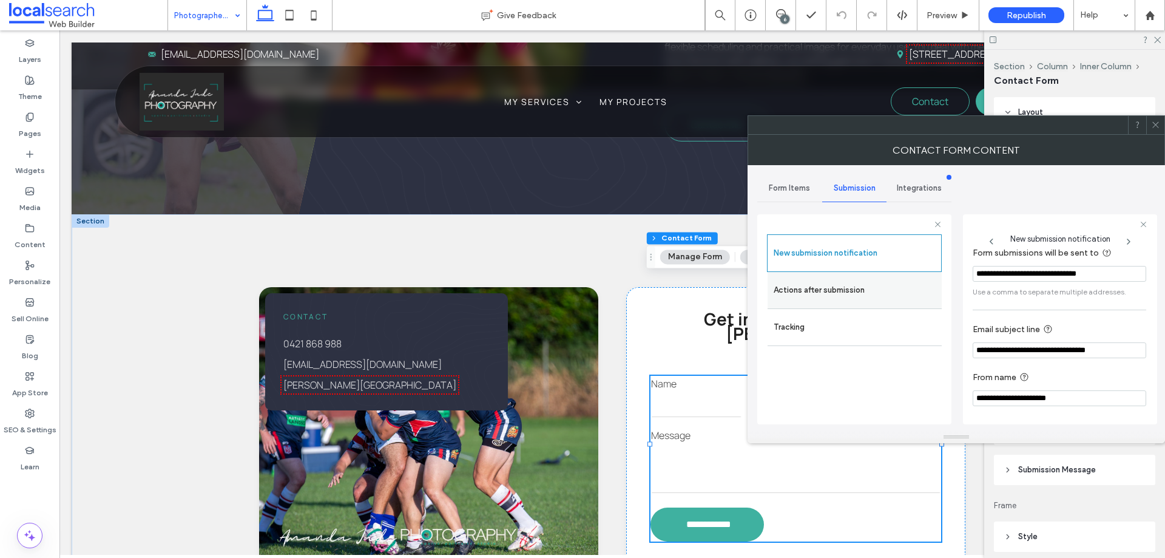
click at [810, 293] on label "Actions after submission" at bounding box center [855, 290] width 162 height 24
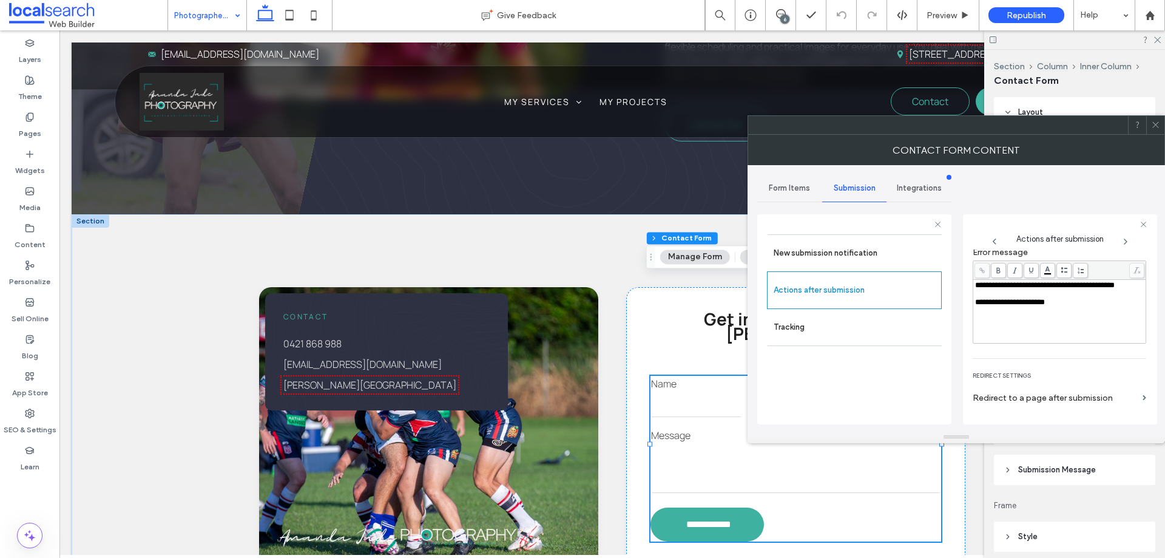
scroll to position [209, 0]
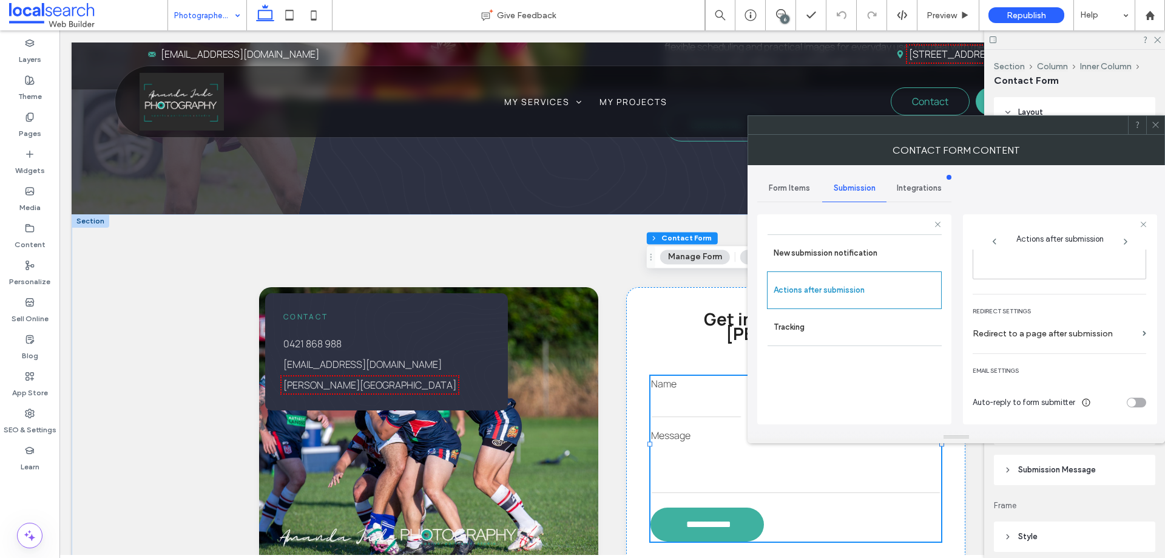
click at [1158, 121] on icon at bounding box center [1155, 124] width 9 height 9
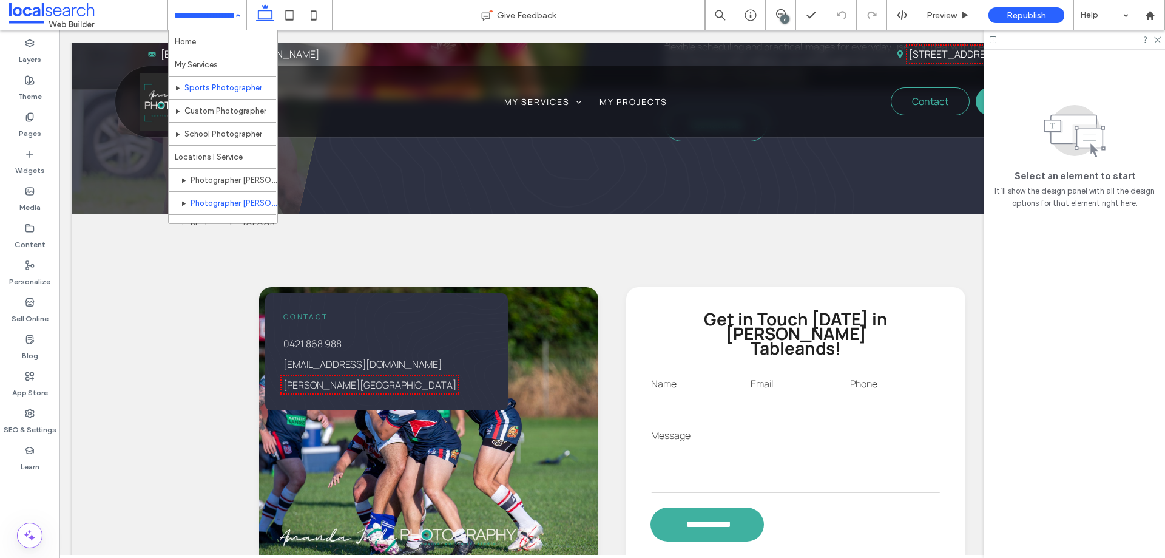
scroll to position [82, 0]
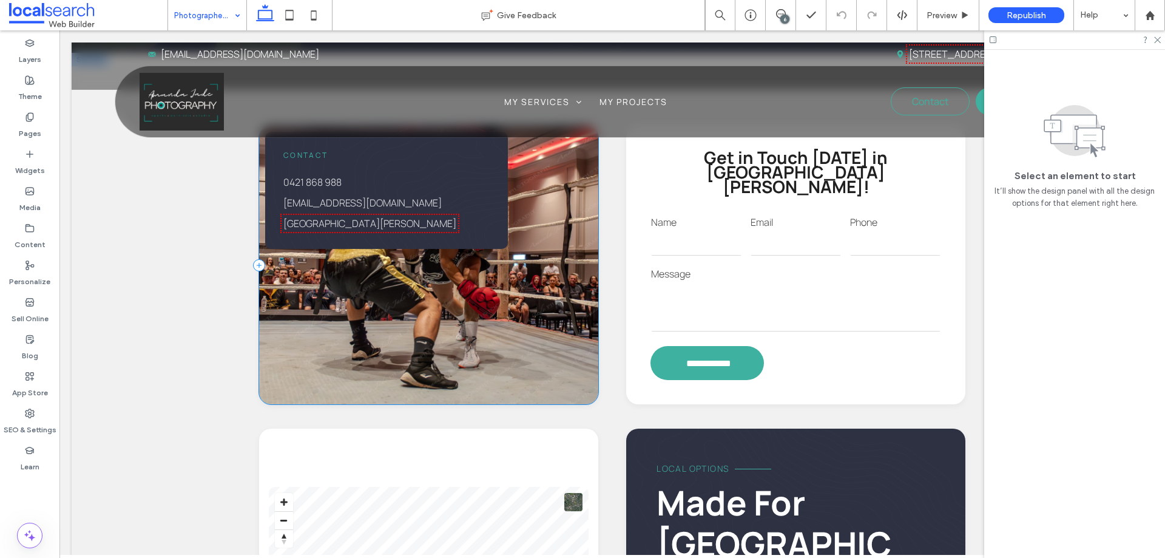
scroll to position [971, 0]
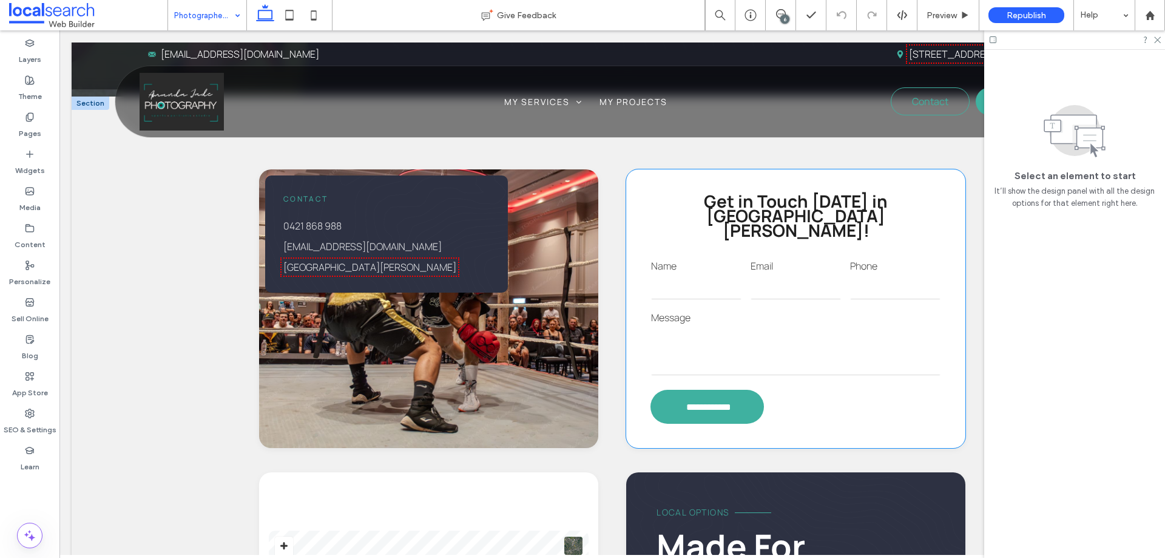
click at [777, 275] on input "email" at bounding box center [796, 287] width 90 height 24
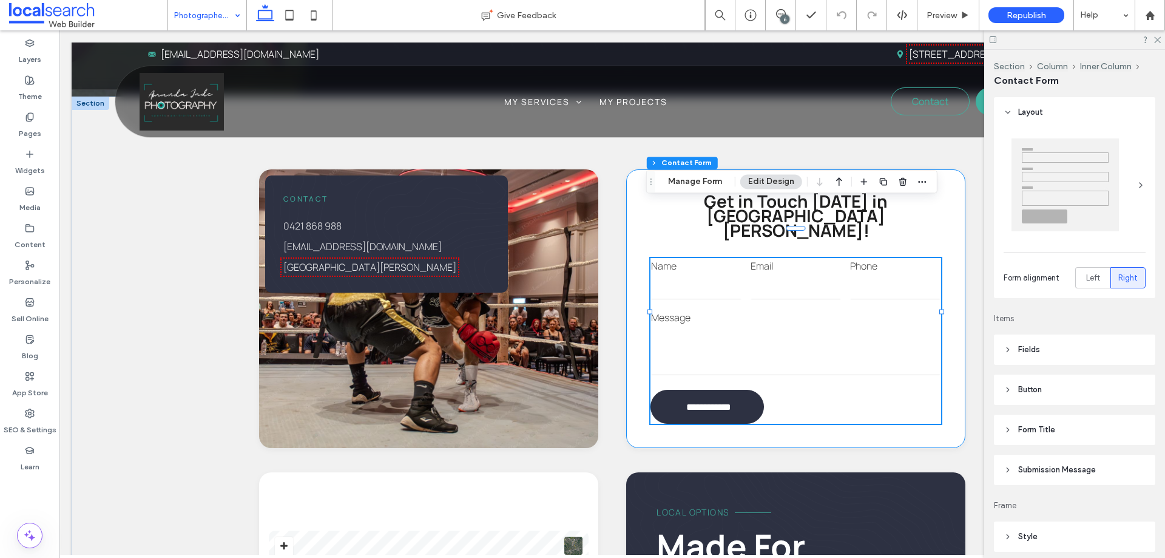
type input "*"
type input "***"
type input "*"
type input "***"
click at [714, 187] on button "Manage Form" at bounding box center [695, 181] width 70 height 15
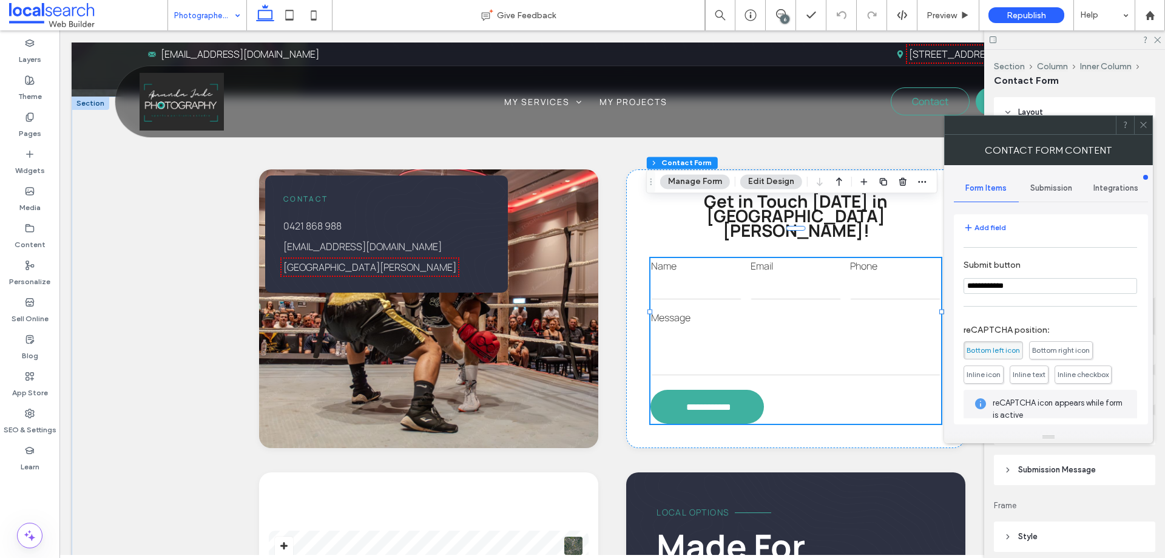
scroll to position [246, 0]
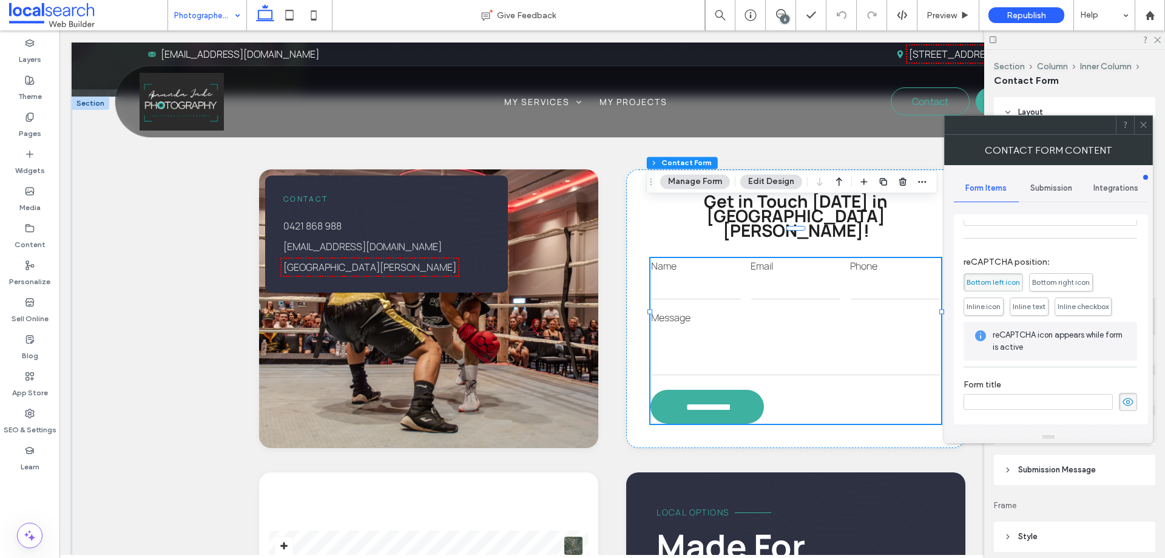
click at [1055, 197] on div "Submission" at bounding box center [1051, 188] width 65 height 27
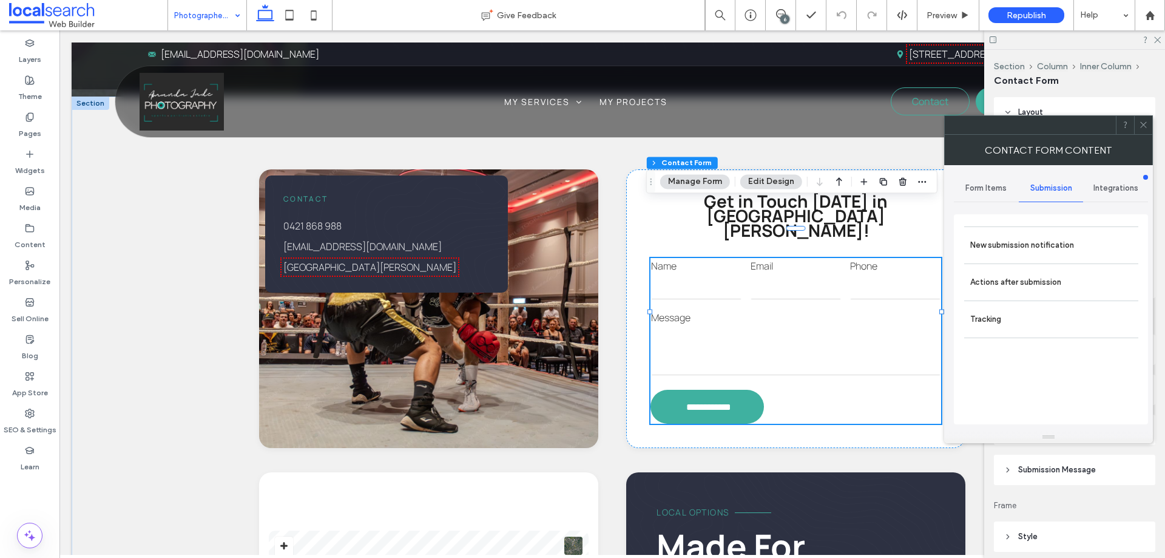
click at [1041, 251] on label "New submission notification" at bounding box center [1051, 245] width 162 height 24
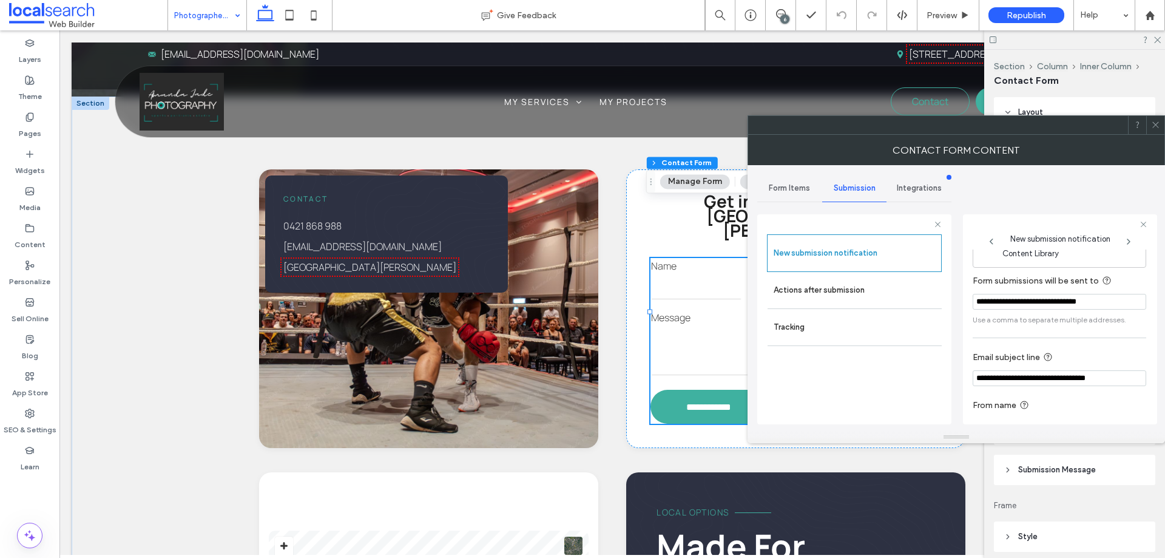
scroll to position [63, 0]
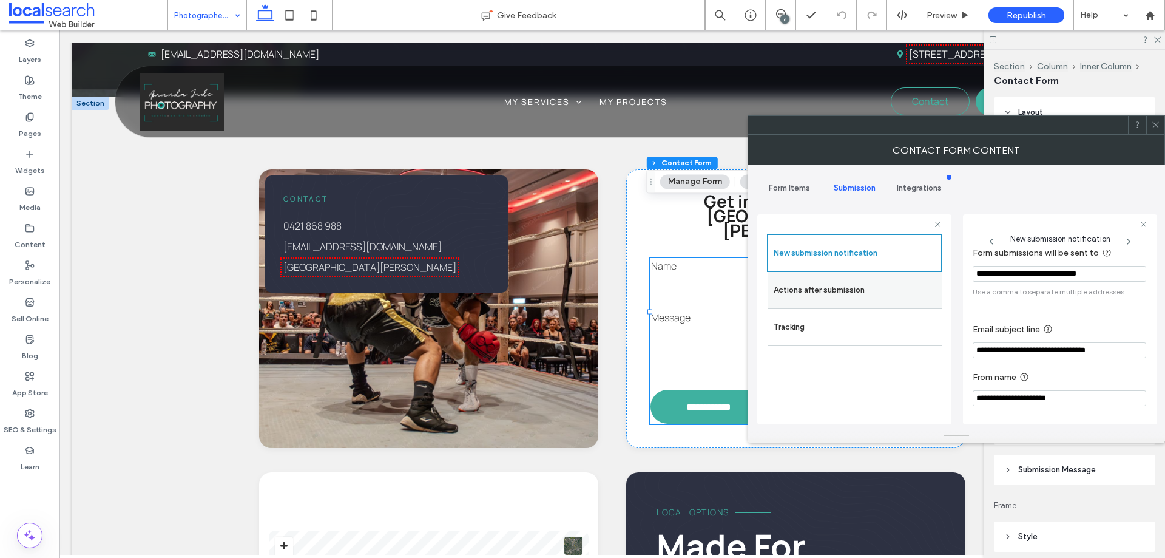
click at [861, 298] on label "Actions after submission" at bounding box center [855, 290] width 162 height 24
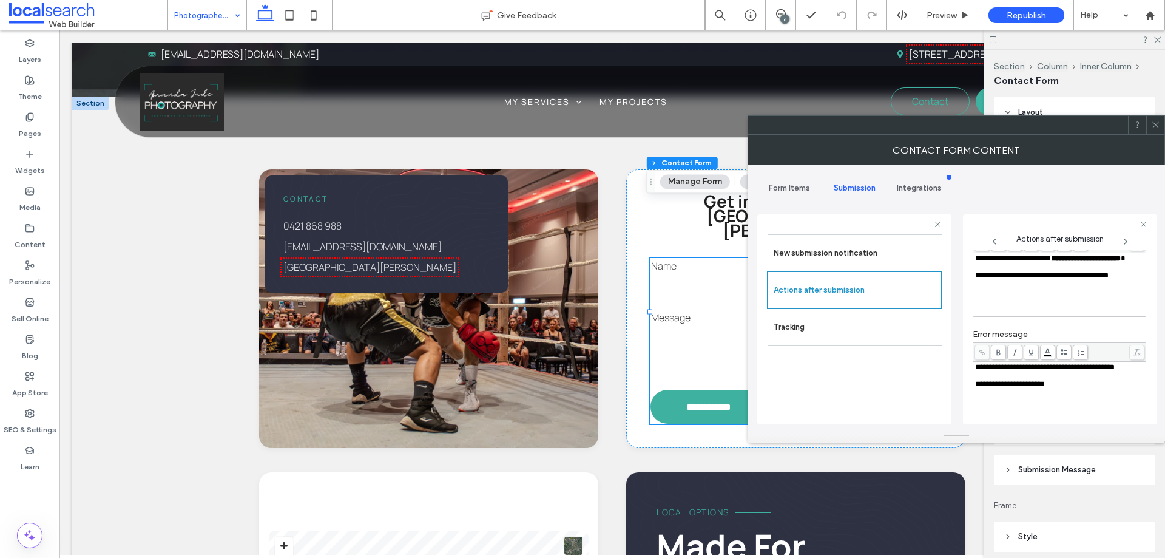
scroll to position [209, 0]
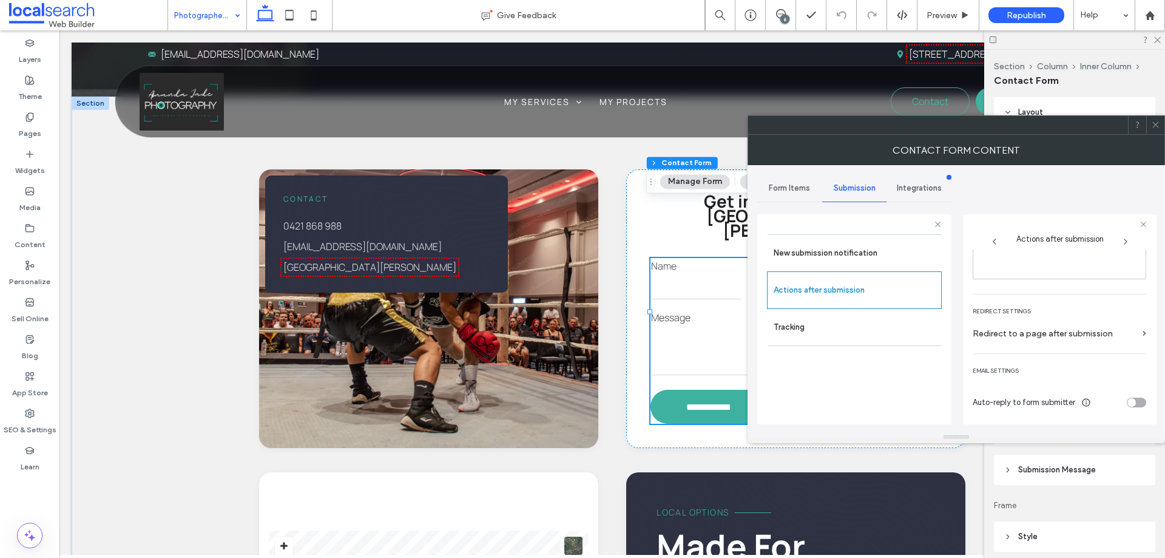
click at [1156, 131] on span at bounding box center [1155, 125] width 9 height 18
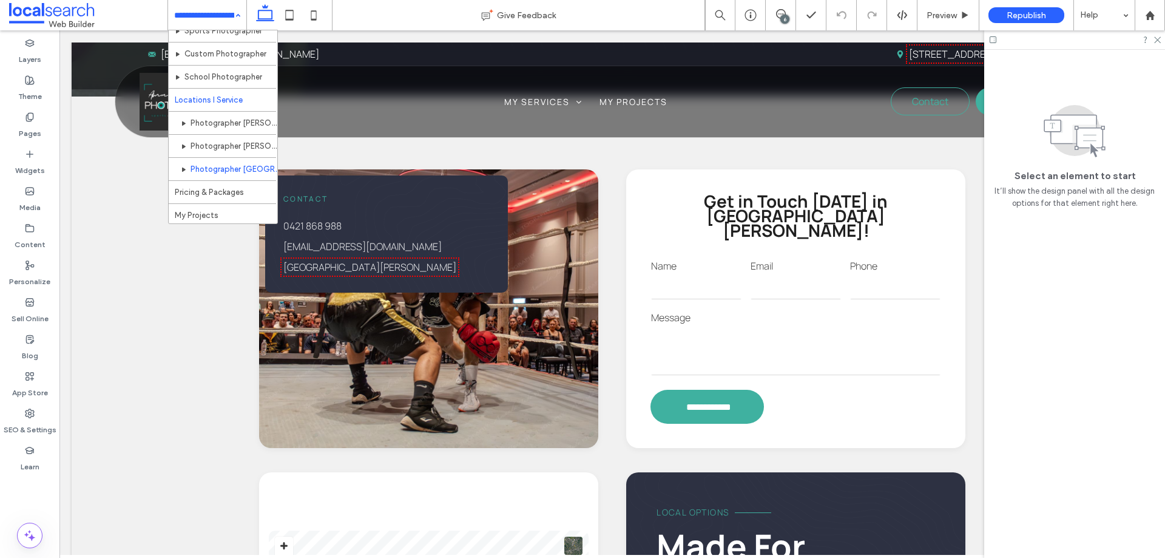
scroll to position [82, 0]
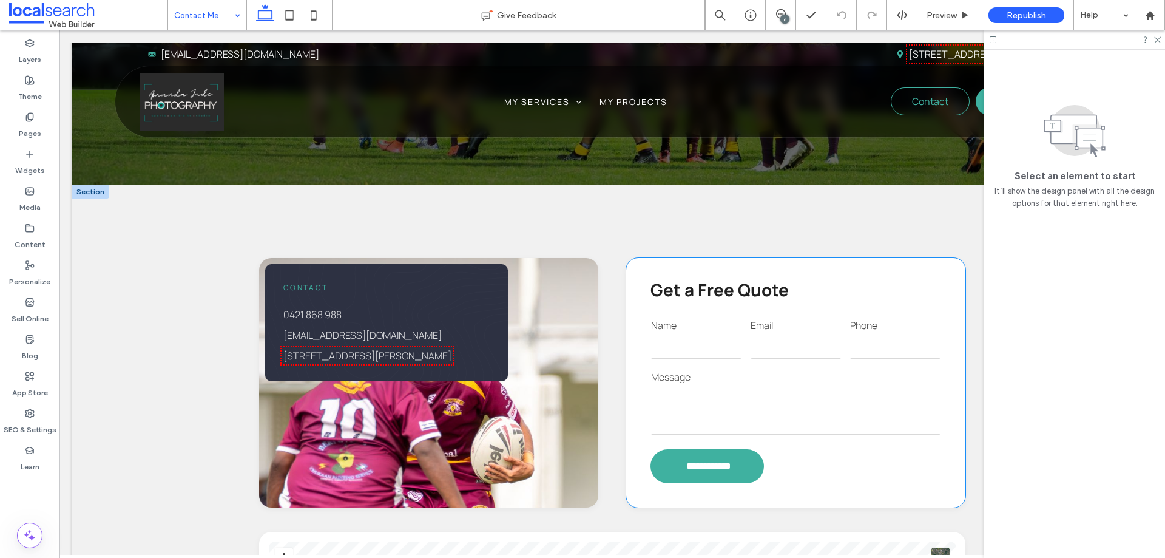
scroll to position [243, 0]
click at [787, 347] on input "email" at bounding box center [796, 346] width 90 height 24
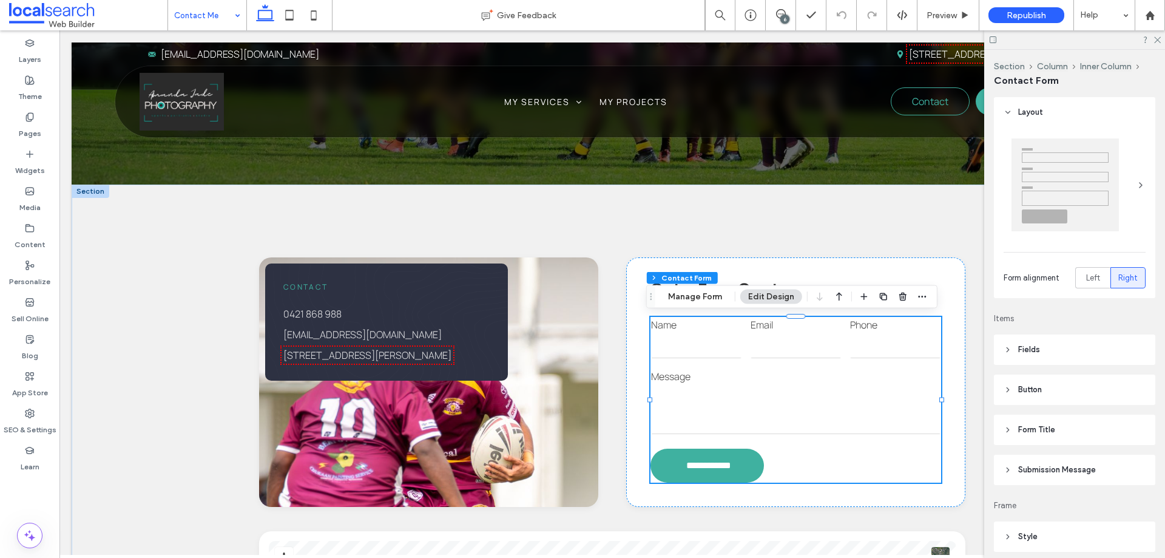
type input "*"
type input "***"
type input "*"
type input "***"
click at [705, 304] on div "Section Column Inner Column Contact Form Manage Form Edit Design" at bounding box center [791, 296] width 291 height 23
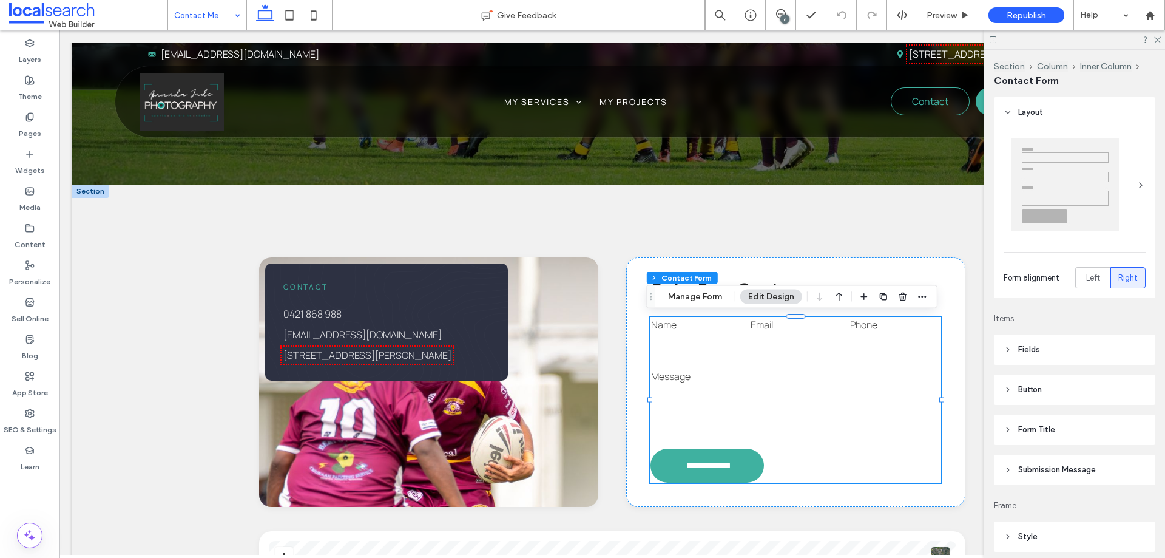
click at [702, 296] on button "Manage Form" at bounding box center [695, 296] width 70 height 15
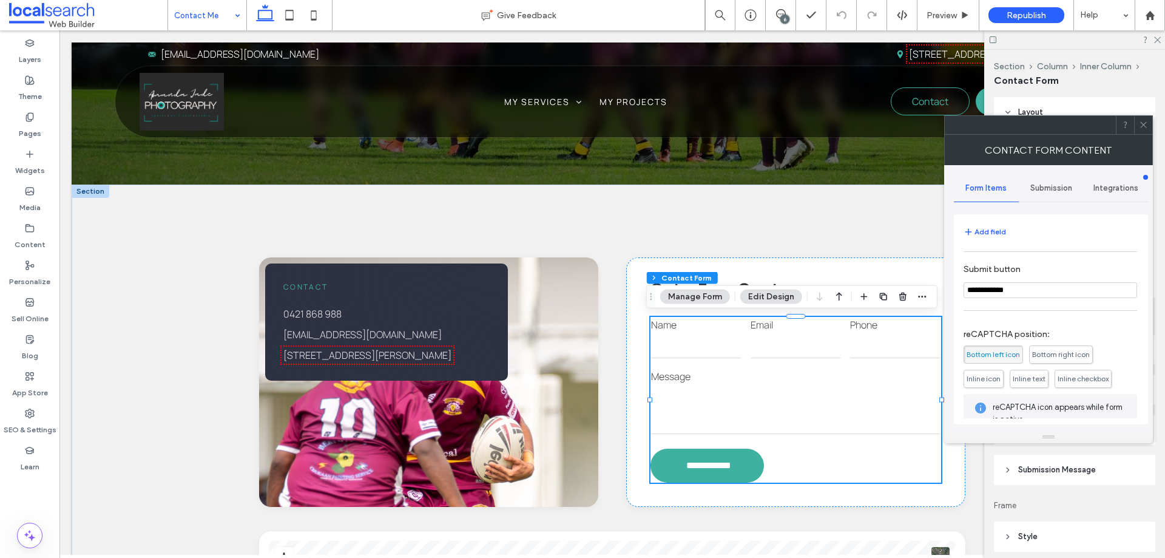
scroll to position [246, 0]
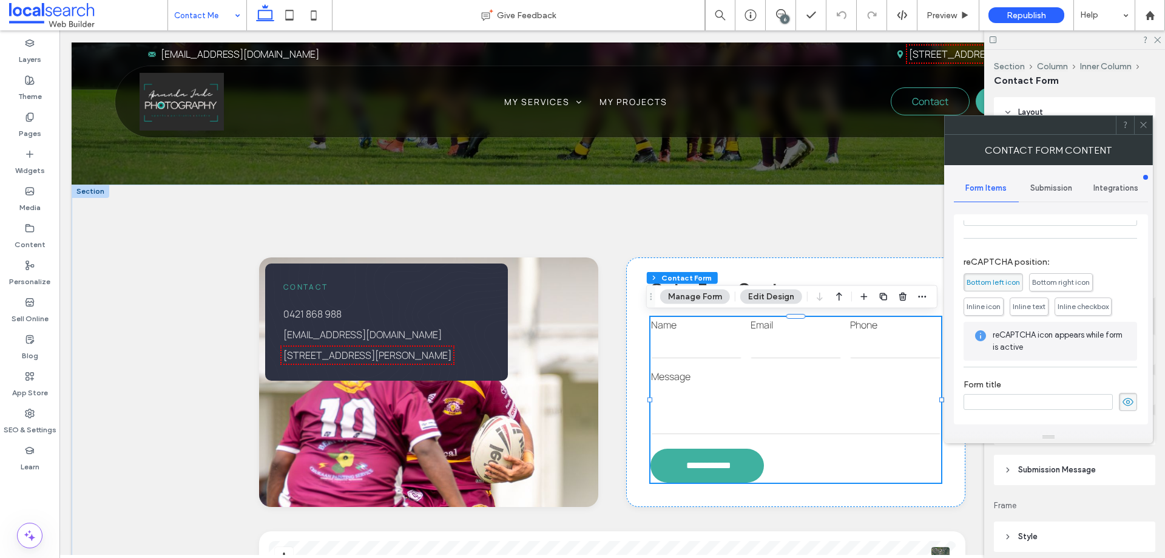
click at [1055, 188] on span "Submission" at bounding box center [1052, 188] width 42 height 10
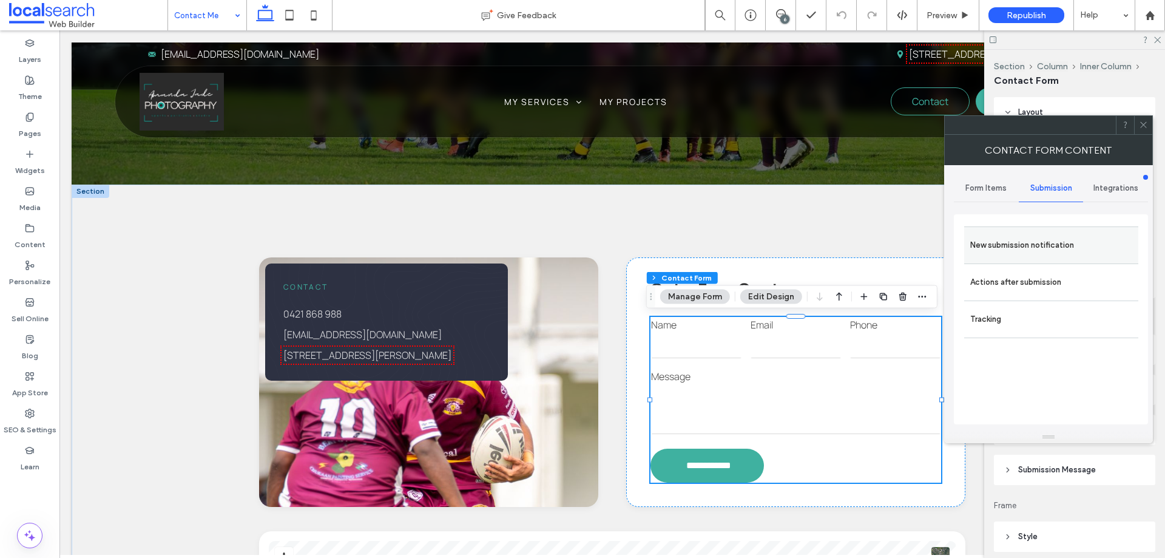
click at [1035, 251] on label "New submission notification" at bounding box center [1051, 245] width 162 height 24
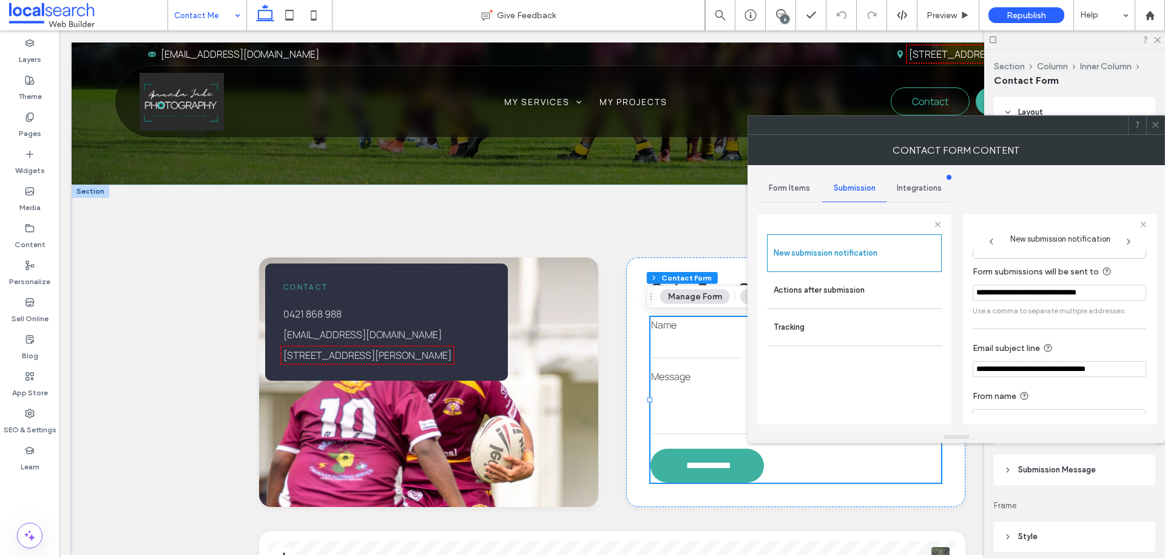
scroll to position [63, 0]
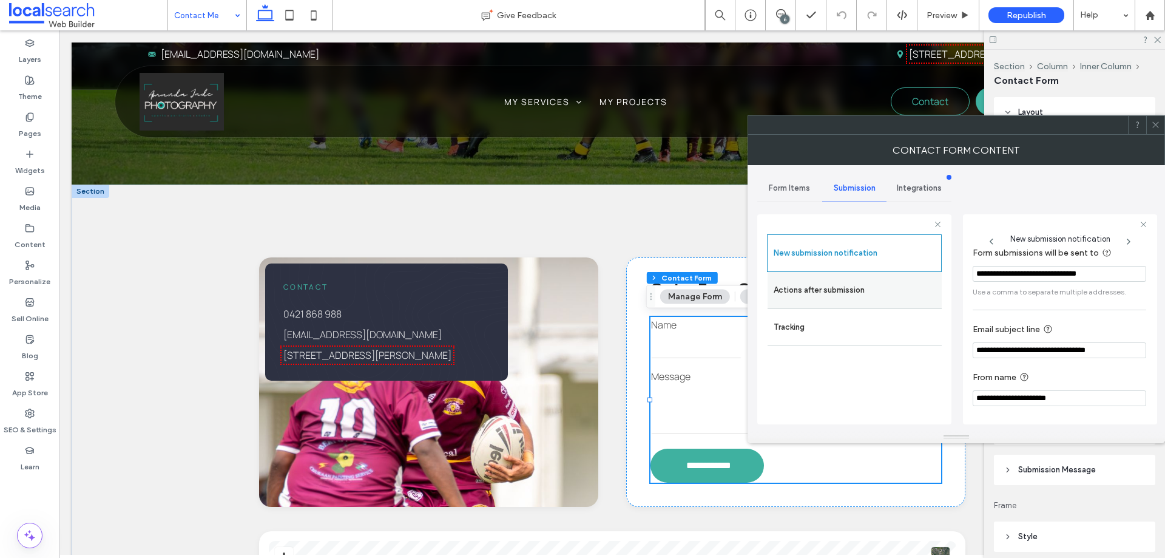
click at [825, 280] on label "Actions after submission" at bounding box center [855, 290] width 162 height 24
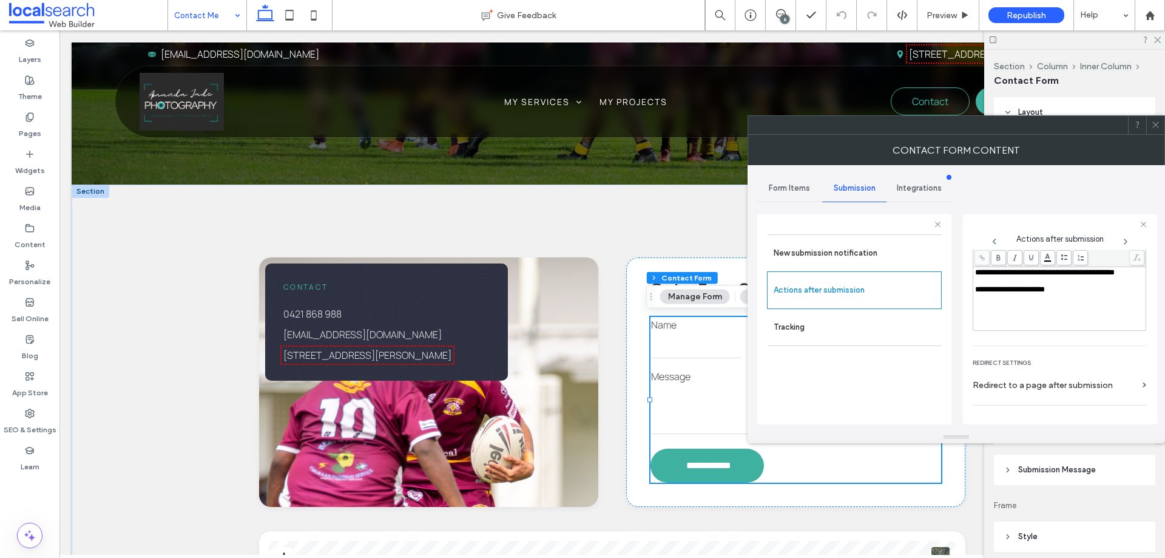
scroll to position [209, 0]
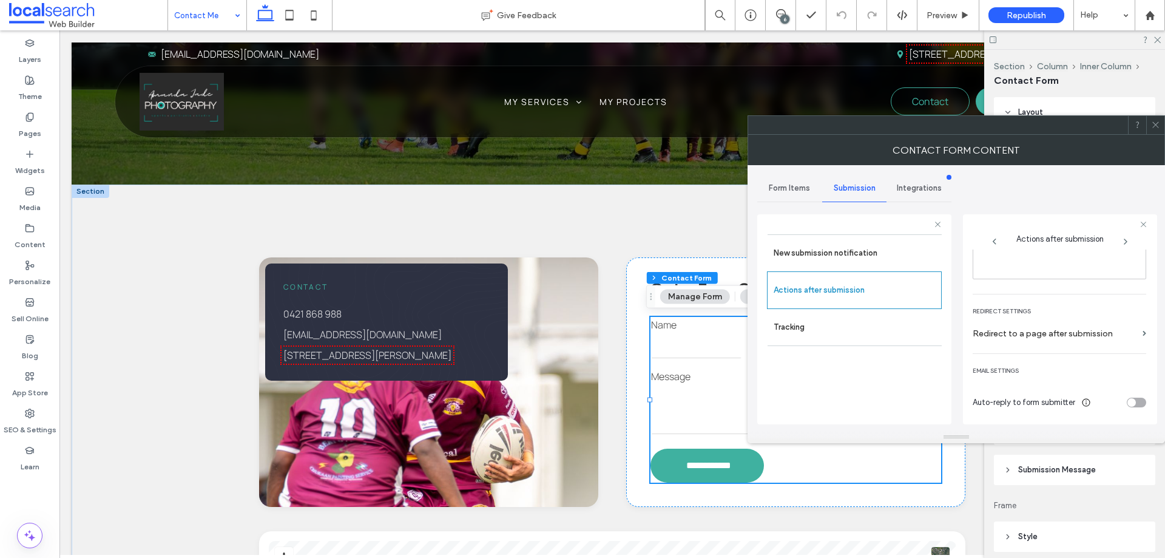
click at [1159, 123] on icon at bounding box center [1155, 124] width 9 height 9
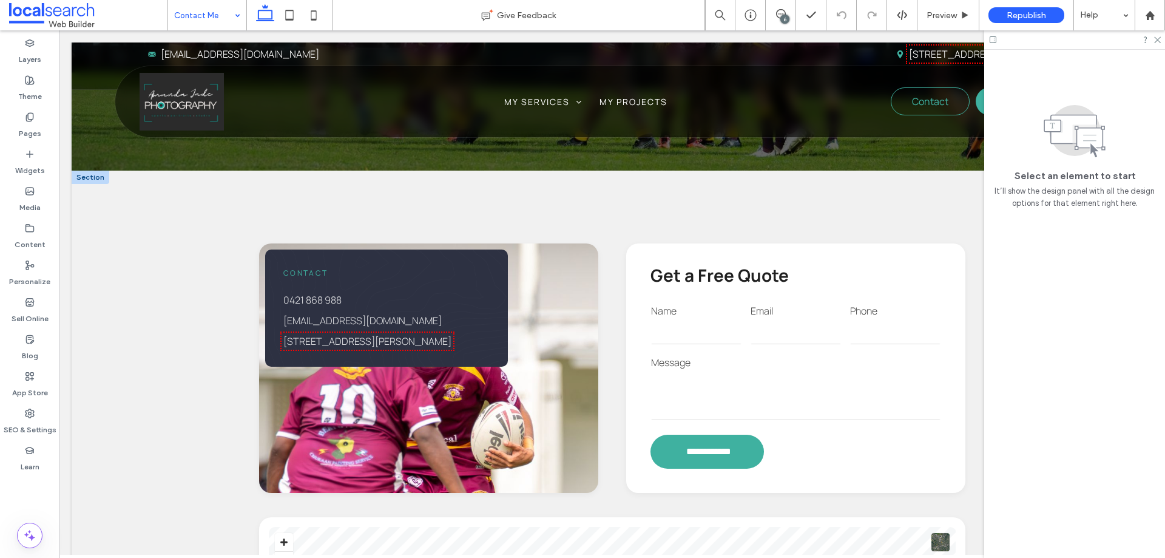
scroll to position [0, 0]
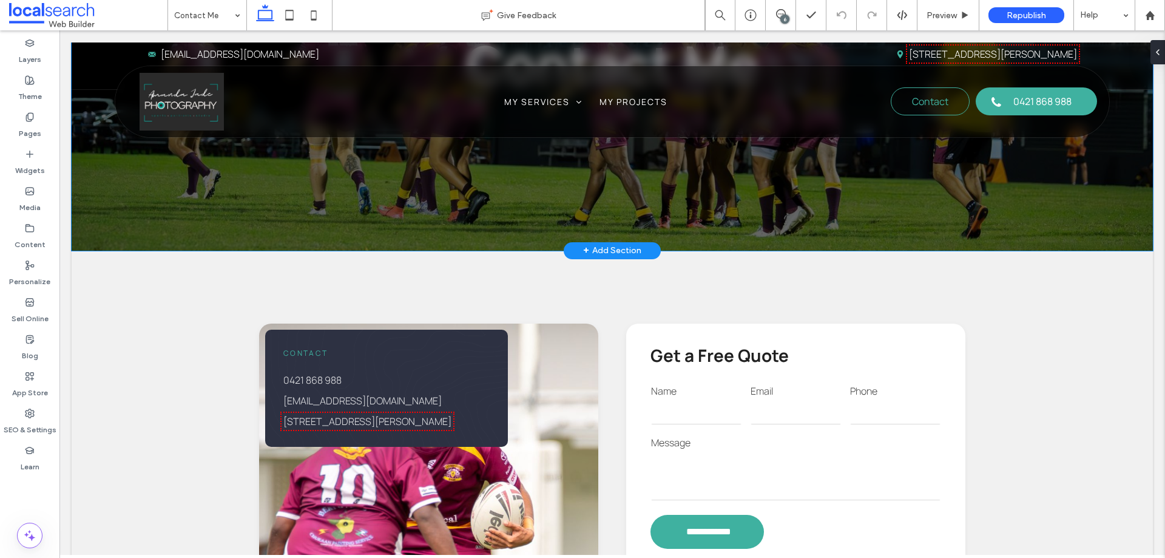
scroll to position [303, 0]
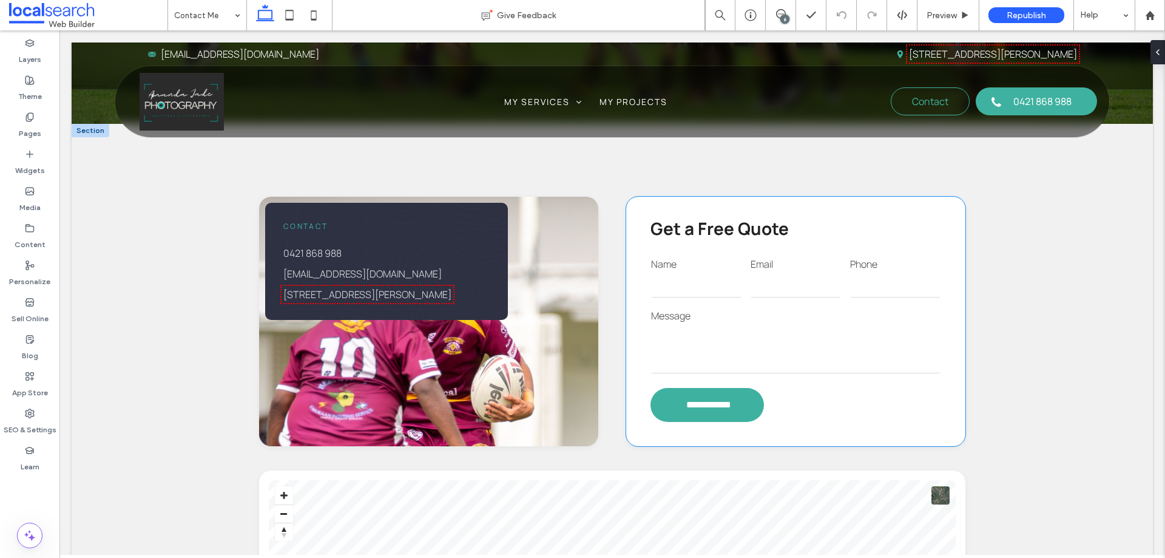
click at [782, 292] on input "email" at bounding box center [796, 285] width 90 height 24
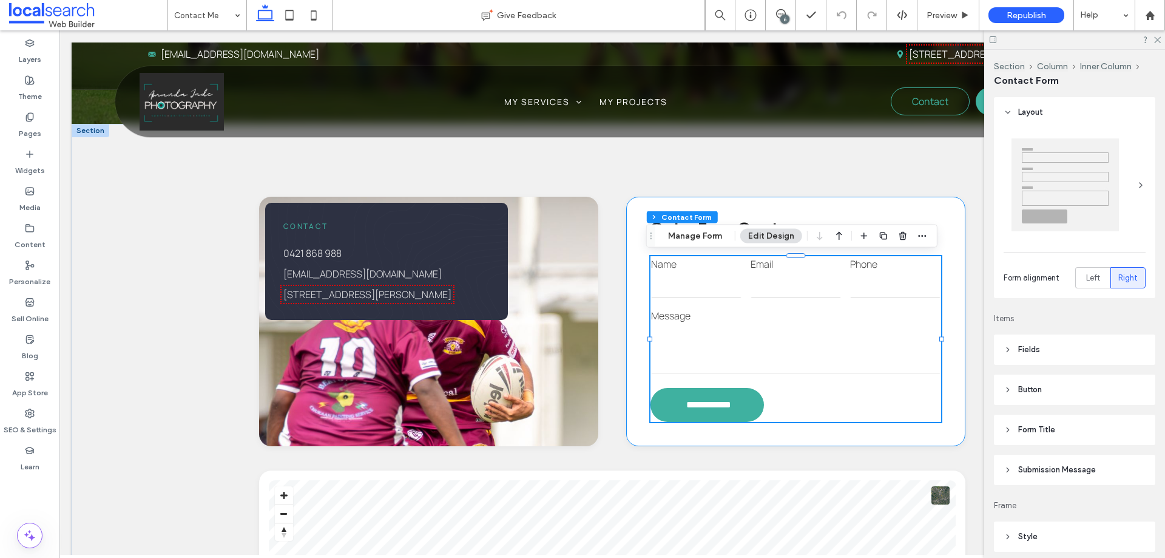
type input "*"
type input "***"
type input "*"
type input "***"
click at [697, 234] on button "Manage Form" at bounding box center [695, 236] width 70 height 15
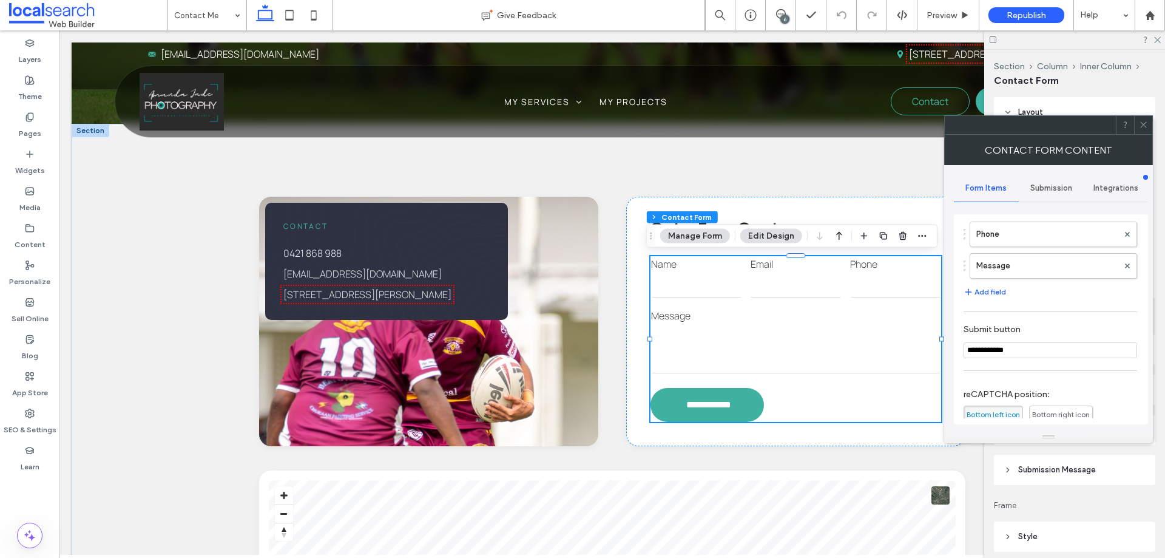
scroll to position [246, 0]
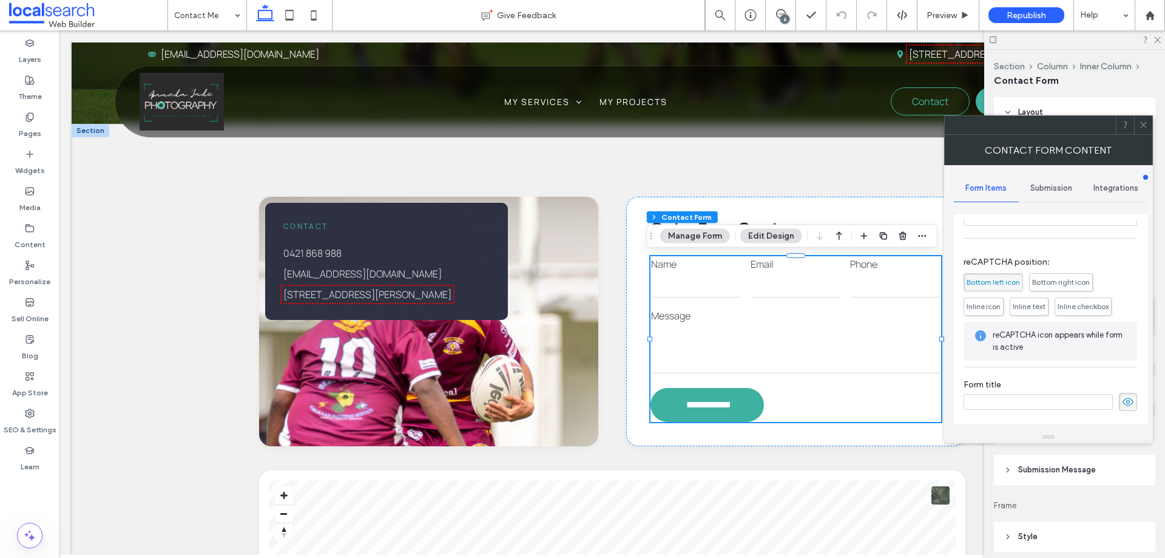
click at [1049, 186] on span "Submission" at bounding box center [1052, 188] width 42 height 10
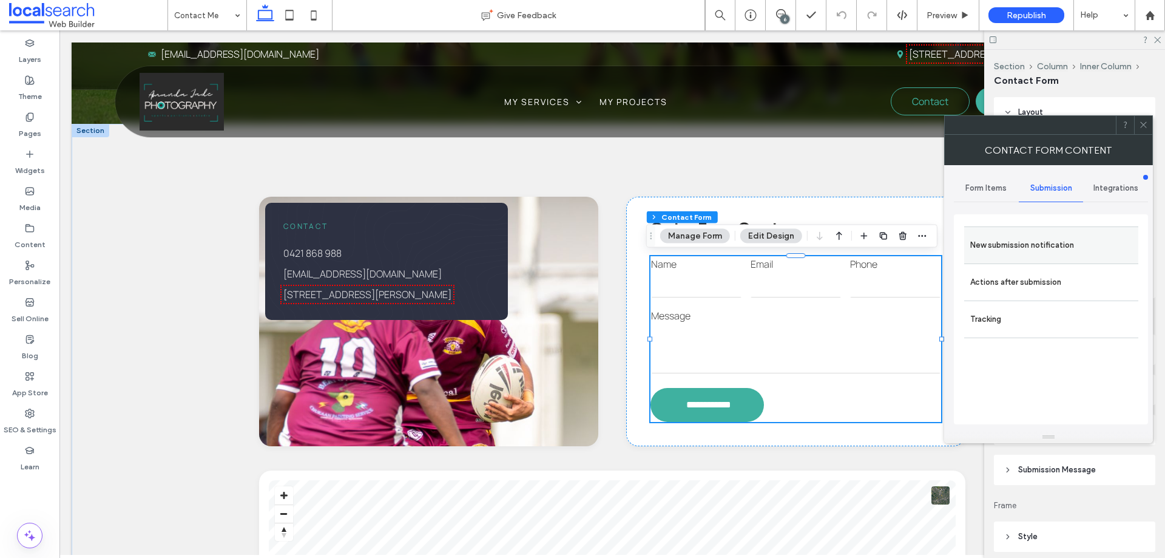
click at [1040, 238] on label "New submission notification" at bounding box center [1051, 245] width 162 height 24
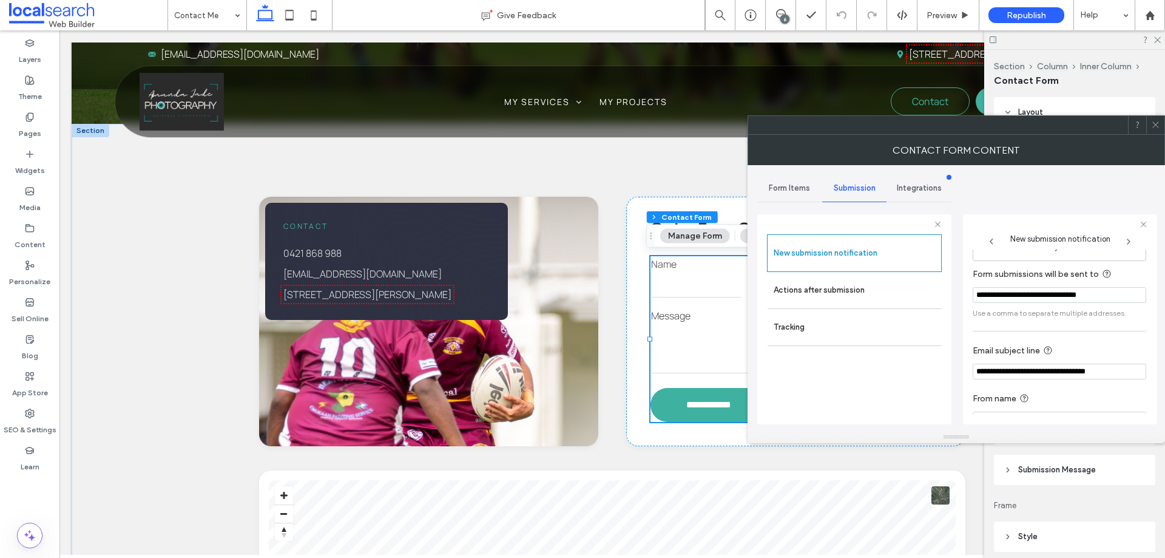
scroll to position [63, 0]
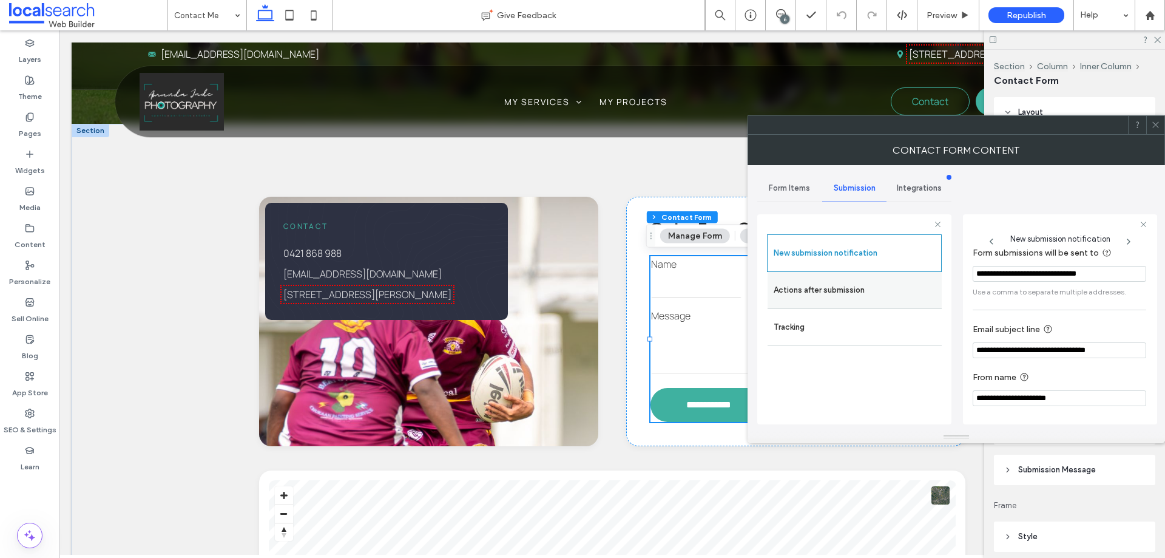
click at [830, 289] on label "Actions after submission" at bounding box center [855, 290] width 162 height 24
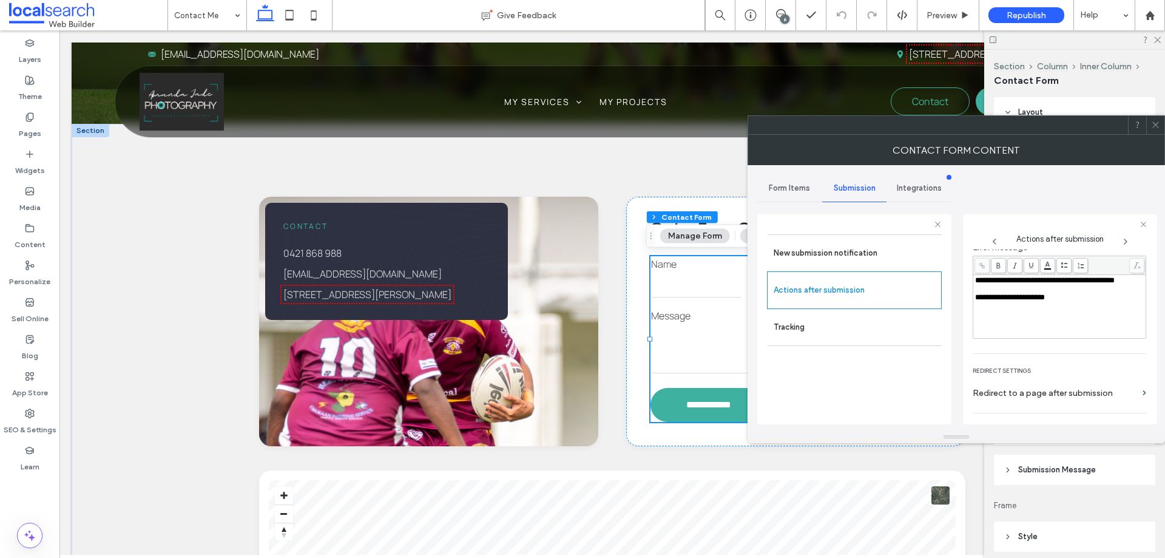
scroll to position [209, 0]
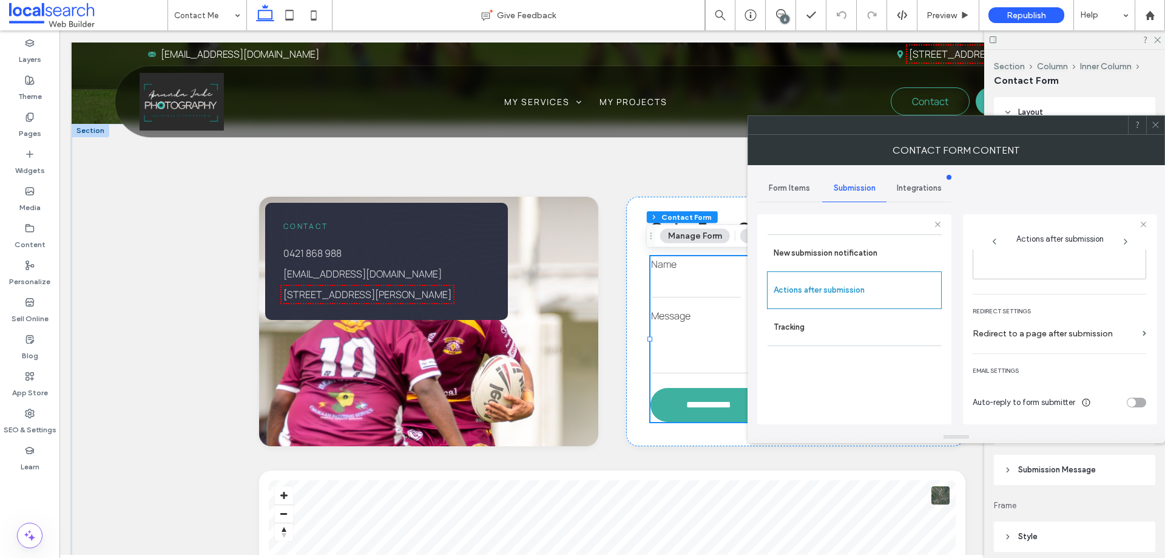
click at [1158, 121] on icon at bounding box center [1155, 124] width 9 height 9
